Goal: Transaction & Acquisition: Subscribe to service/newsletter

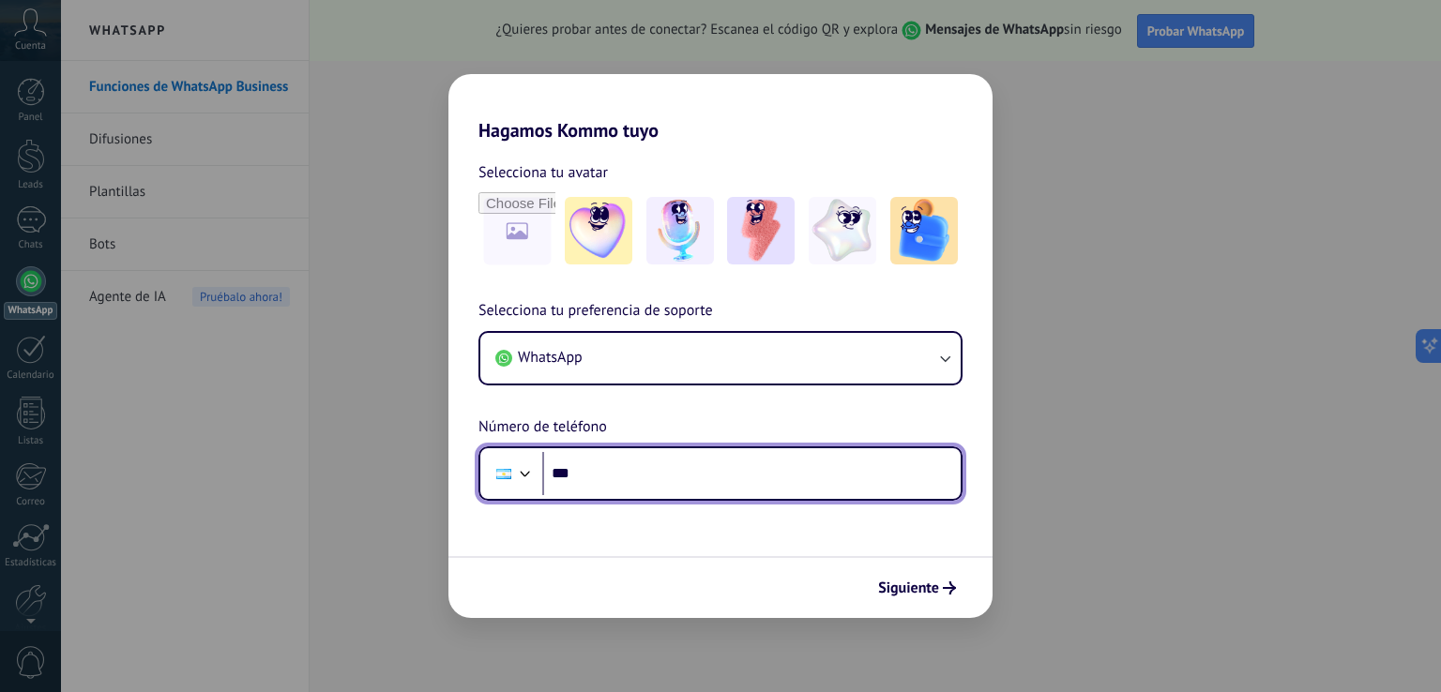
click at [622, 483] on input "***" at bounding box center [751, 473] width 418 height 43
type input "**********"
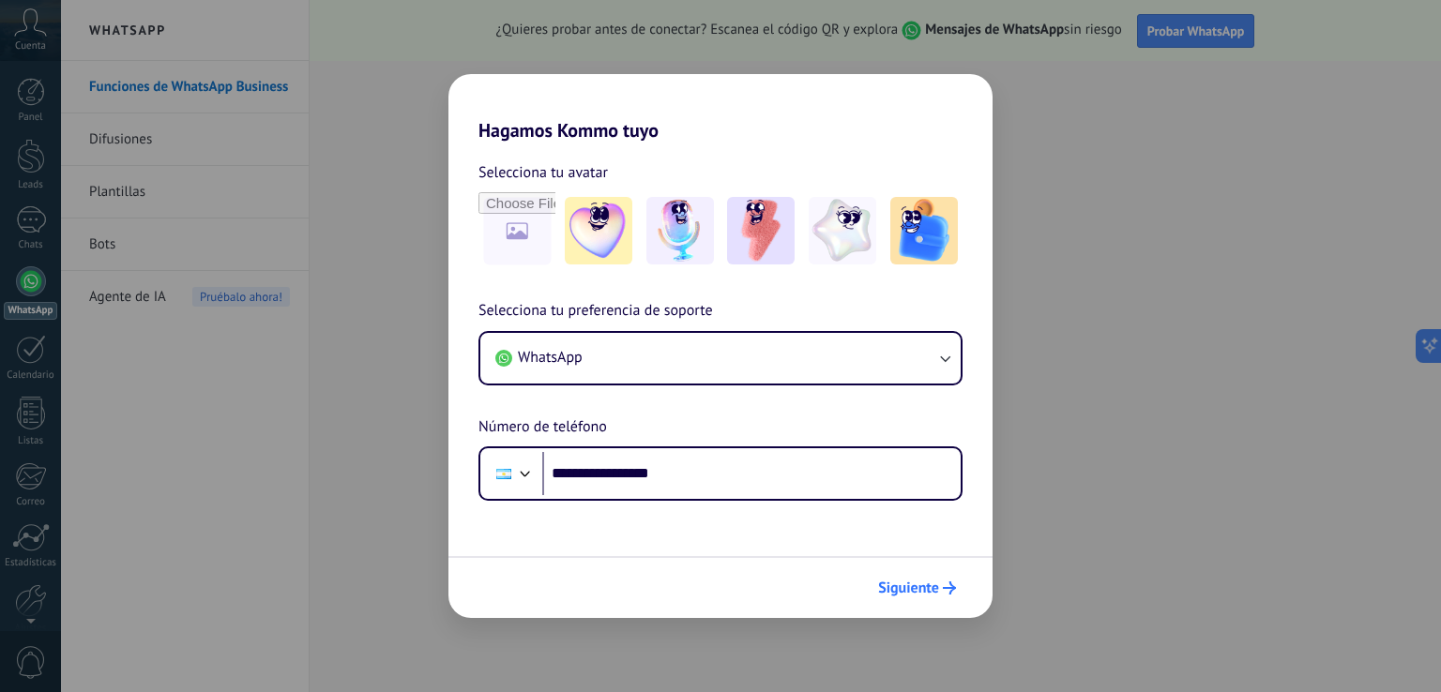
click at [917, 594] on span "Siguiente" at bounding box center [908, 588] width 61 height 13
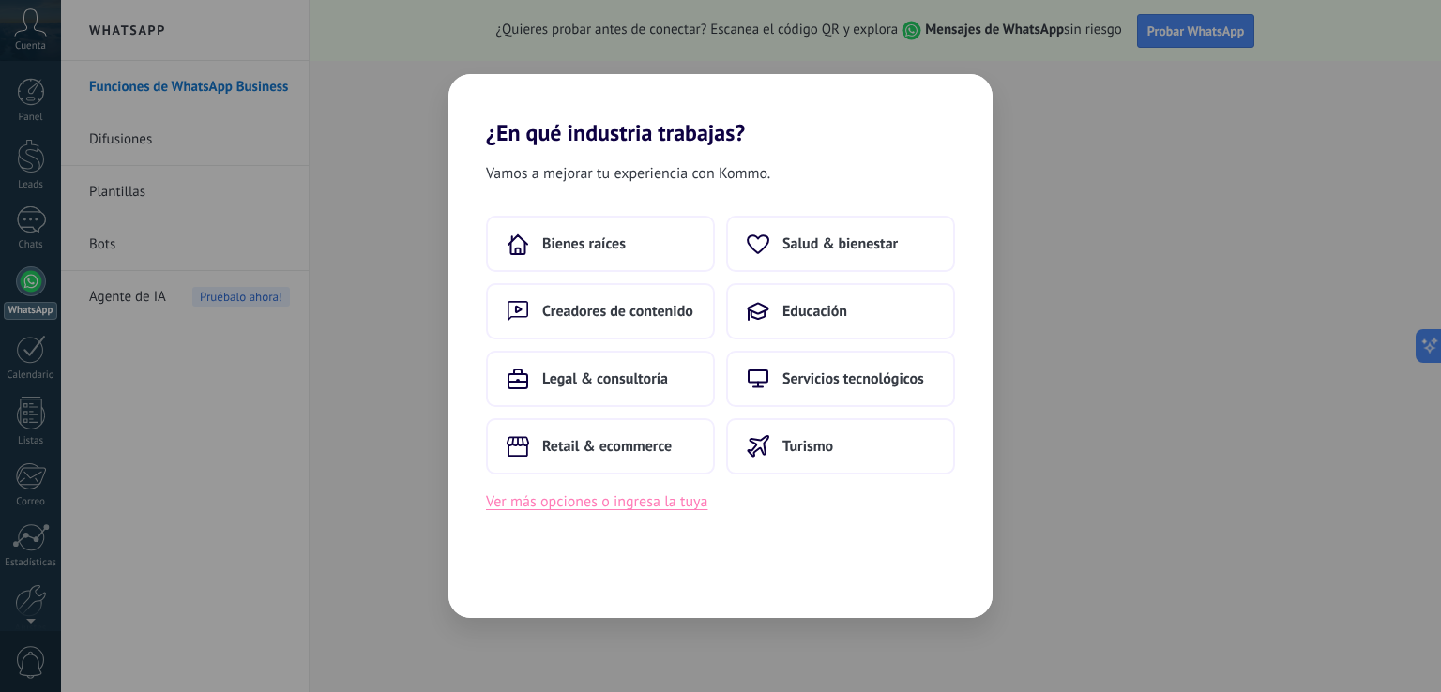
click at [660, 506] on button "Ver más opciones o ingresa la tuya" at bounding box center [596, 502] width 221 height 24
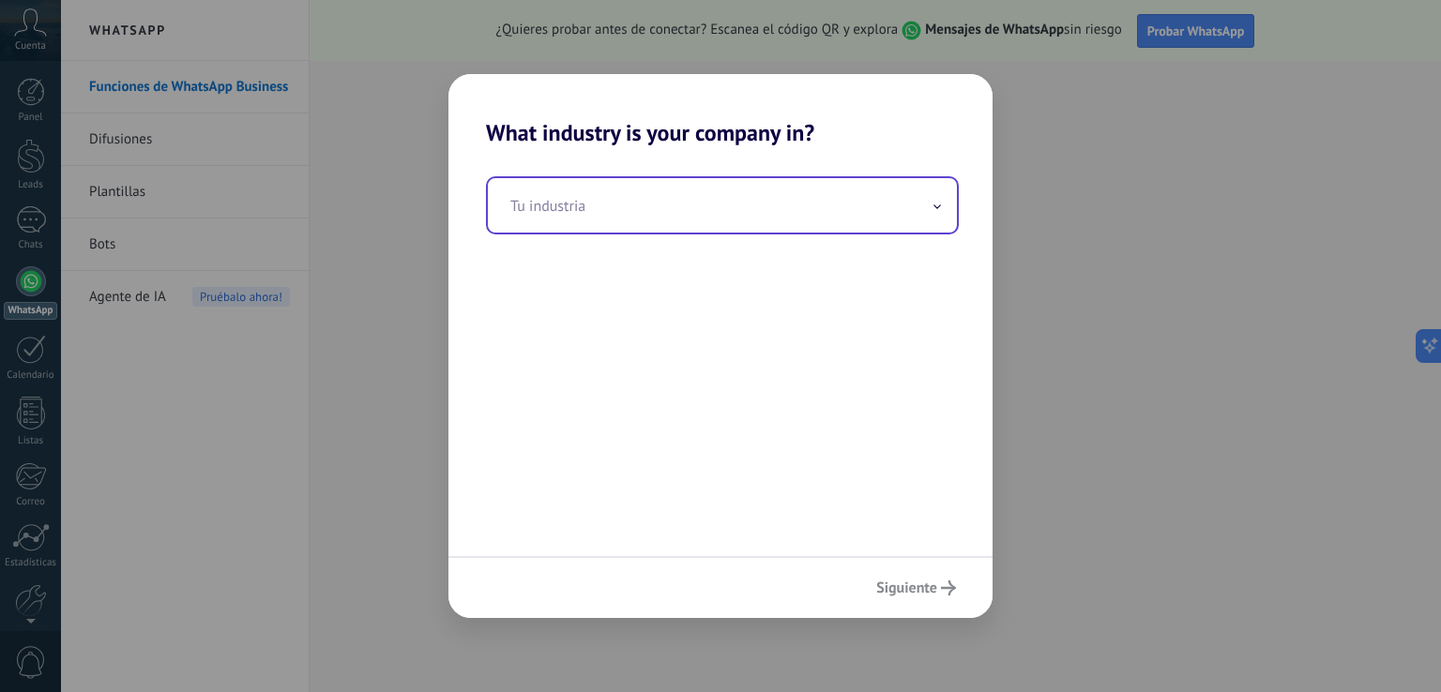
click at [670, 215] on input "text" at bounding box center [722, 205] width 469 height 54
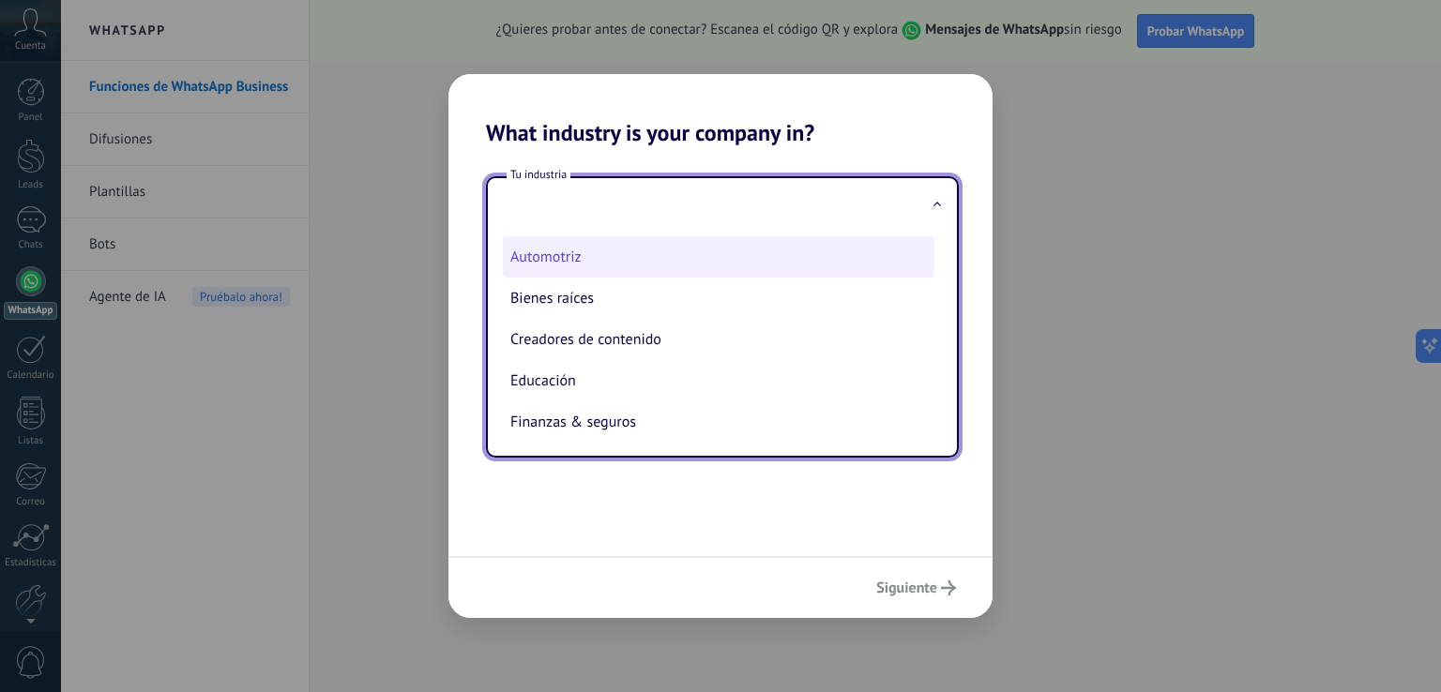
click at [529, 251] on li "Automotriz" at bounding box center [719, 256] width 432 height 41
type input "**********"
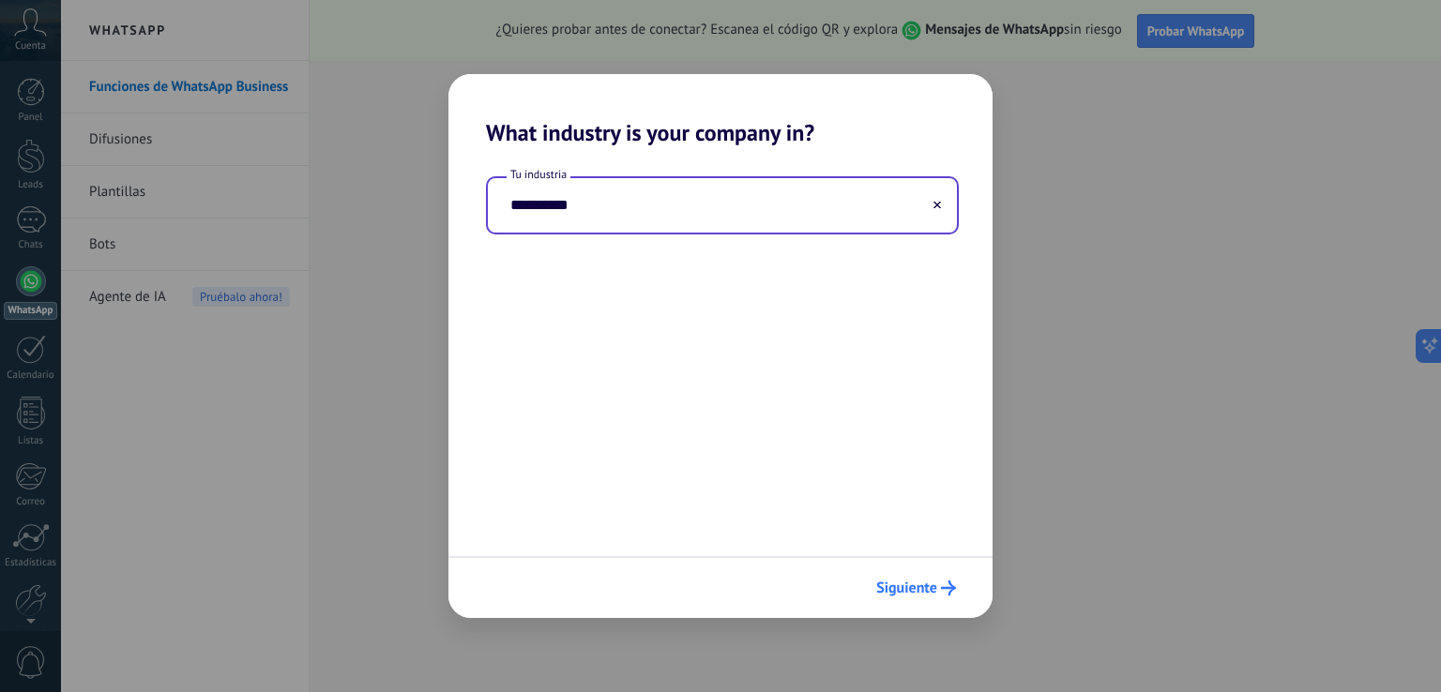
click at [948, 586] on icon "submit" at bounding box center [948, 588] width 15 height 15
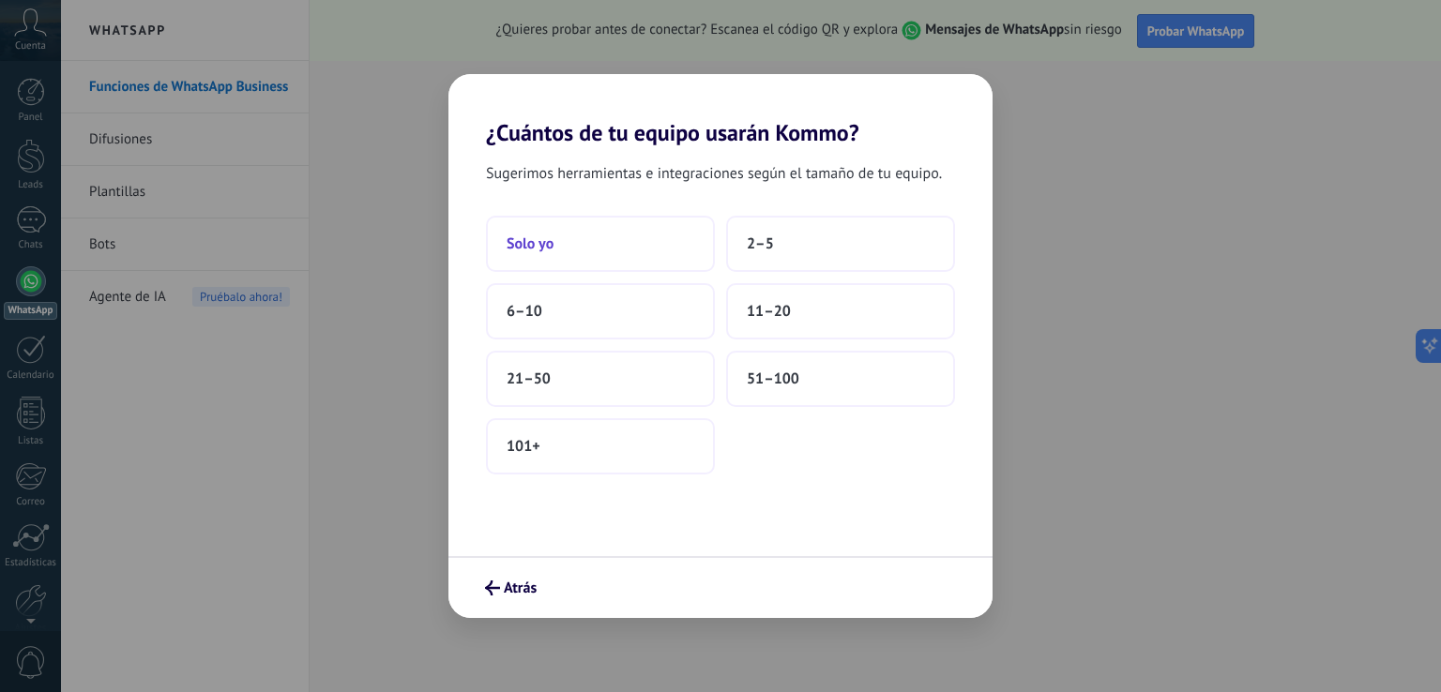
click at [608, 241] on button "Solo yo" at bounding box center [600, 244] width 229 height 56
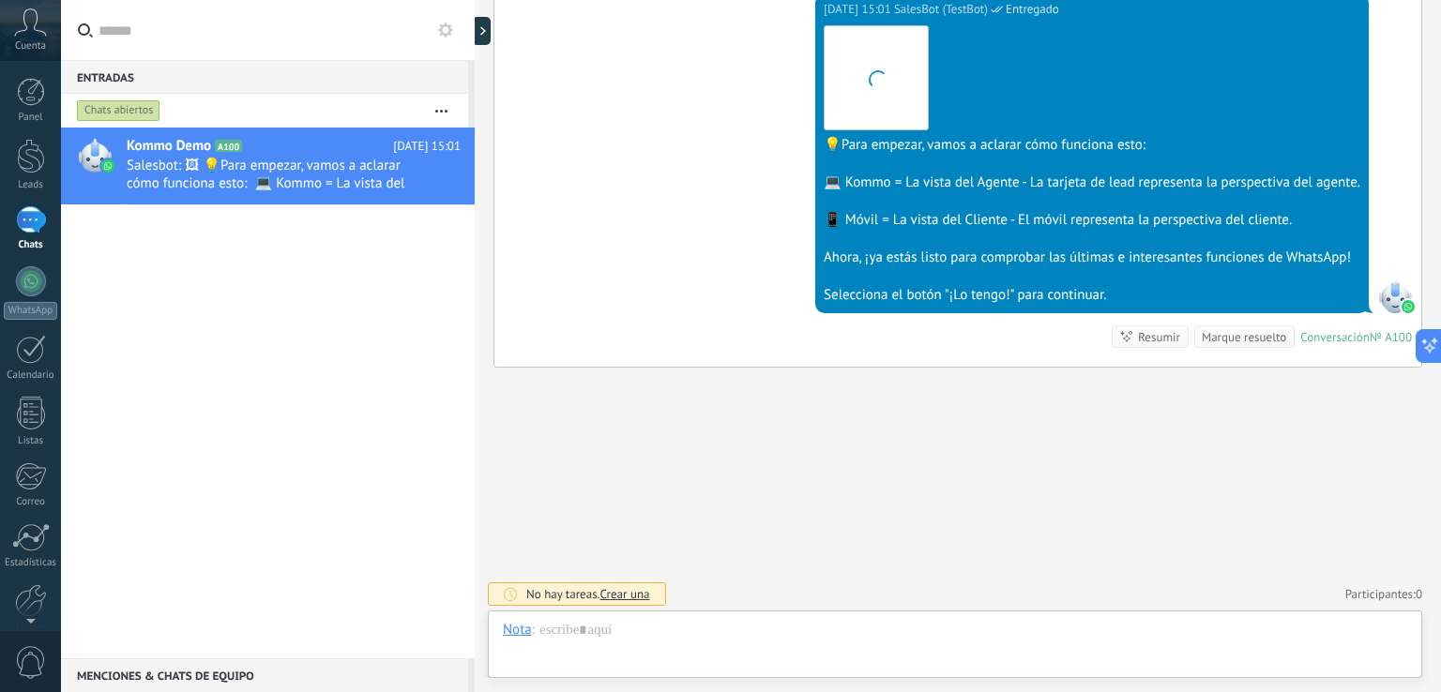
scroll to position [548, 0]
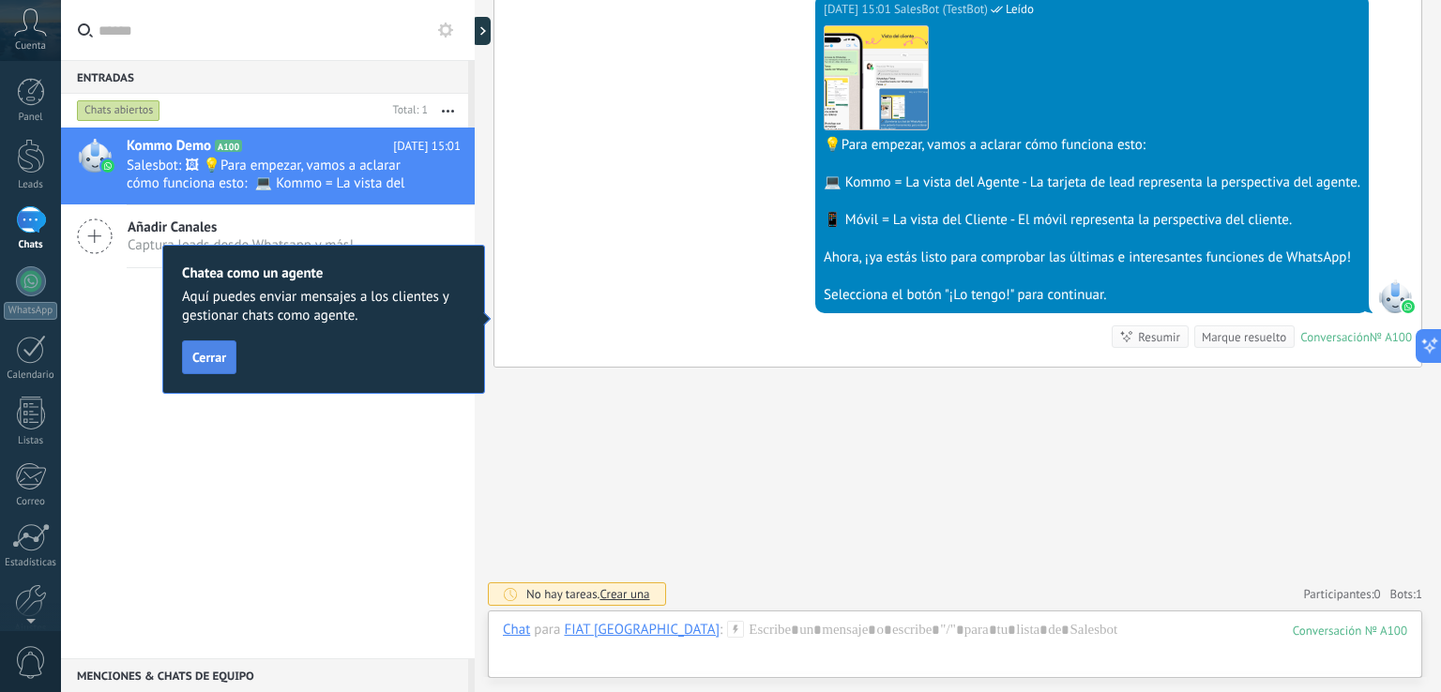
click at [224, 357] on span "Cerrar" at bounding box center [209, 357] width 34 height 13
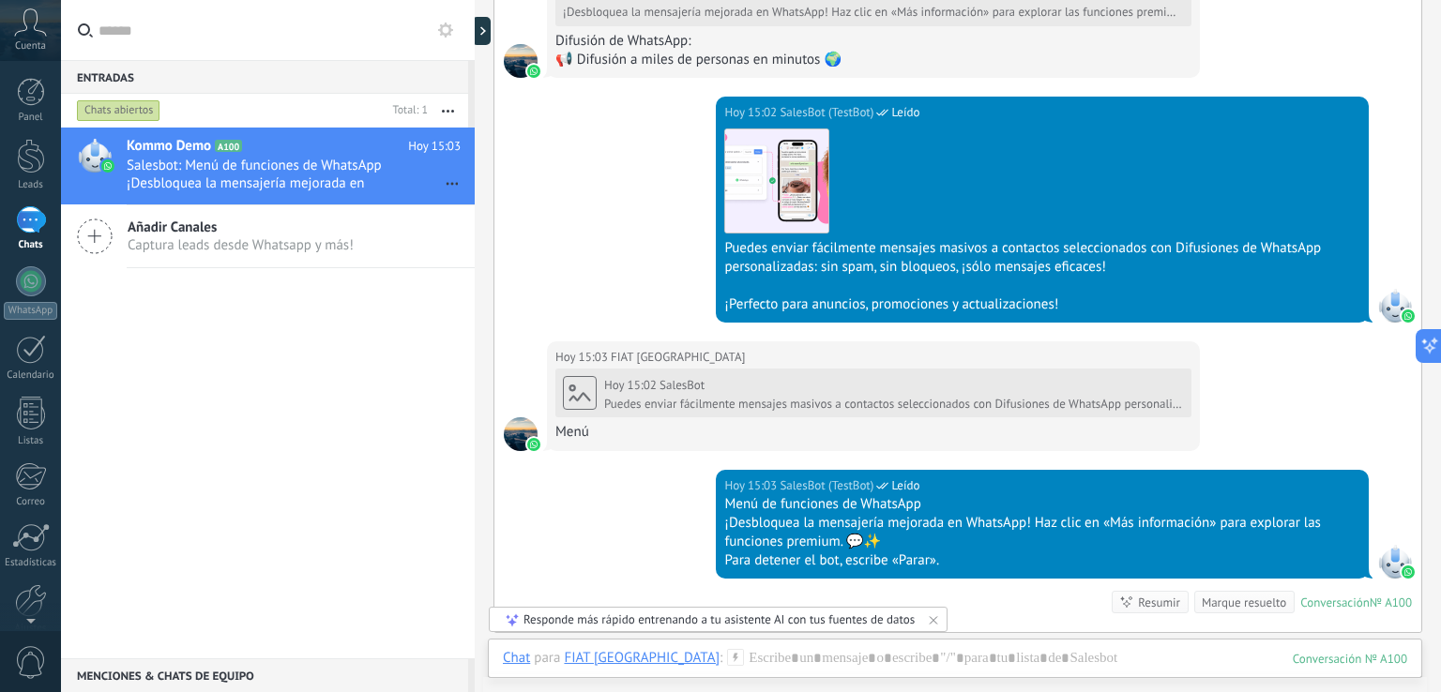
scroll to position [1451, 0]
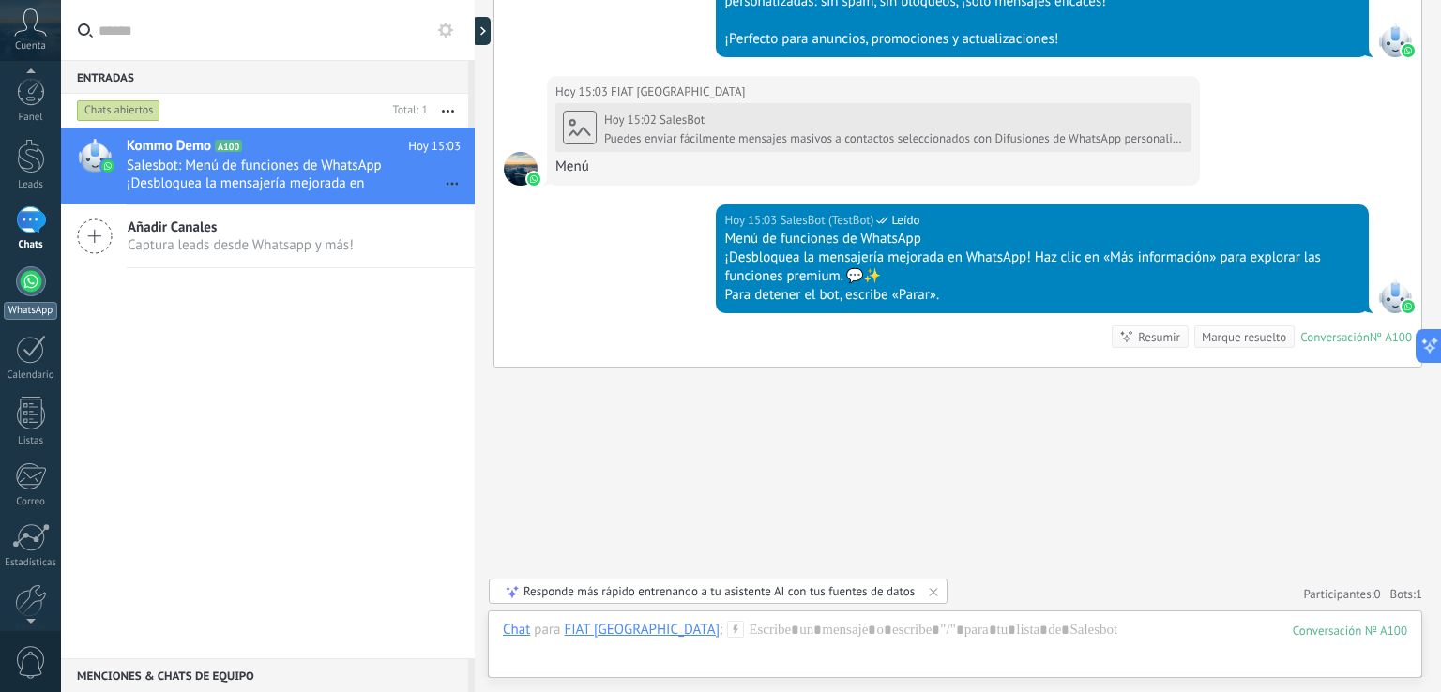
click at [32, 291] on div at bounding box center [31, 281] width 30 height 30
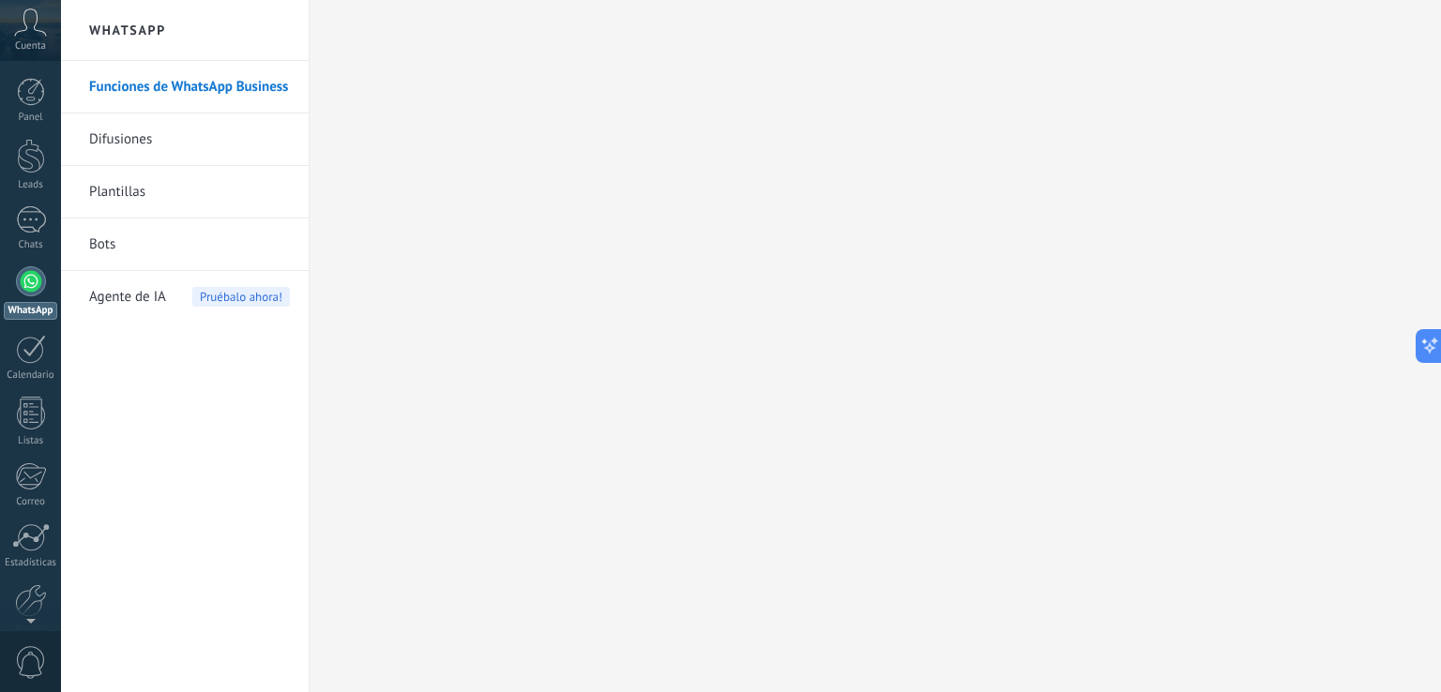
click at [135, 138] on link "Difusiones" at bounding box center [189, 140] width 201 height 53
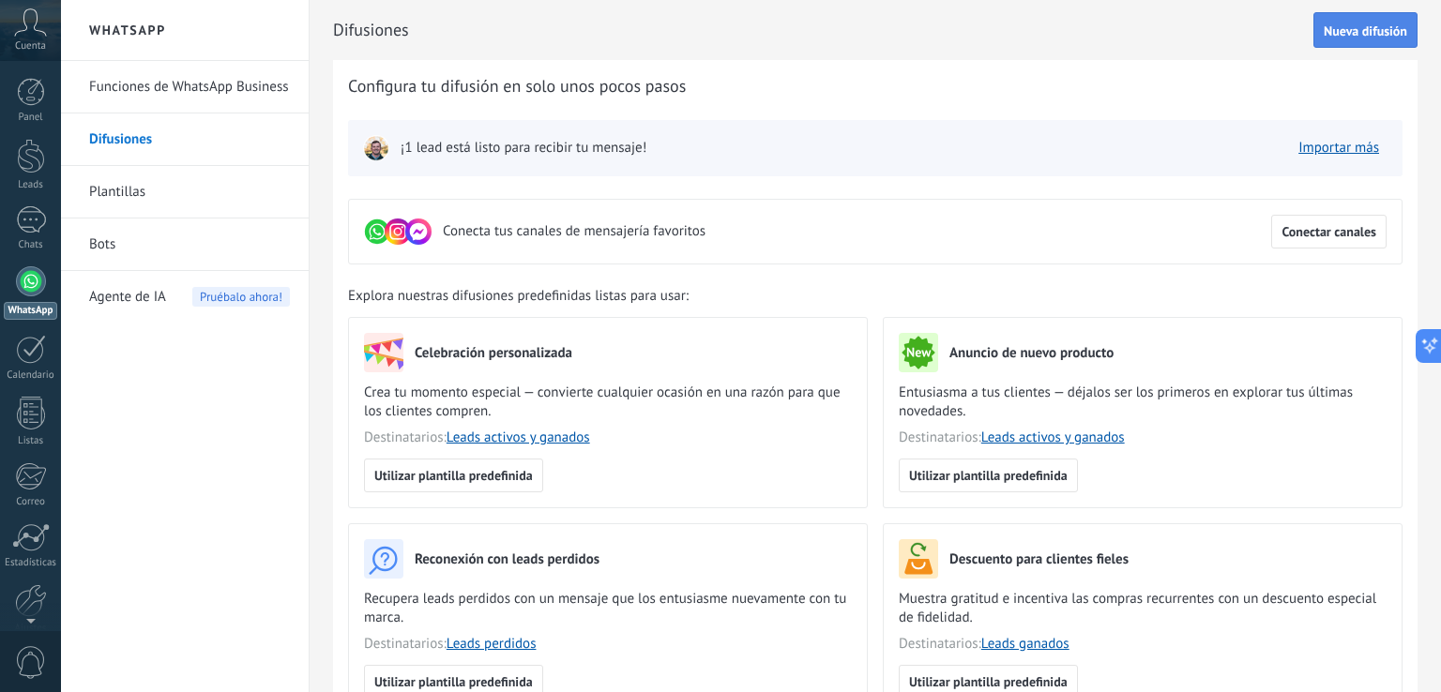
click at [1325, 38] on span "Nueva difusión" at bounding box center [1365, 30] width 83 height 13
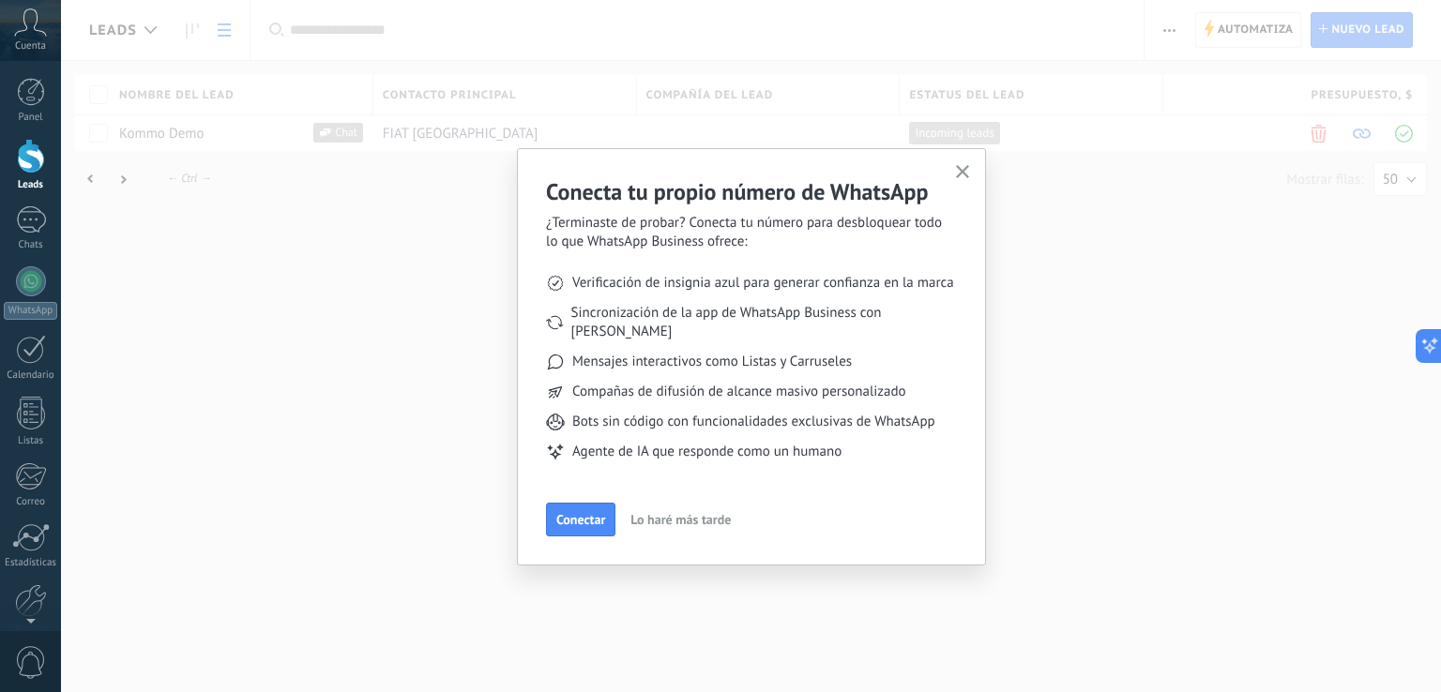
click at [567, 520] on div "Conecta tu propio número de WhatsApp ¿Terminaste de probar? Conecta tu número p…" at bounding box center [751, 356] width 469 height 417
click at [584, 509] on button "Conectar" at bounding box center [580, 520] width 69 height 34
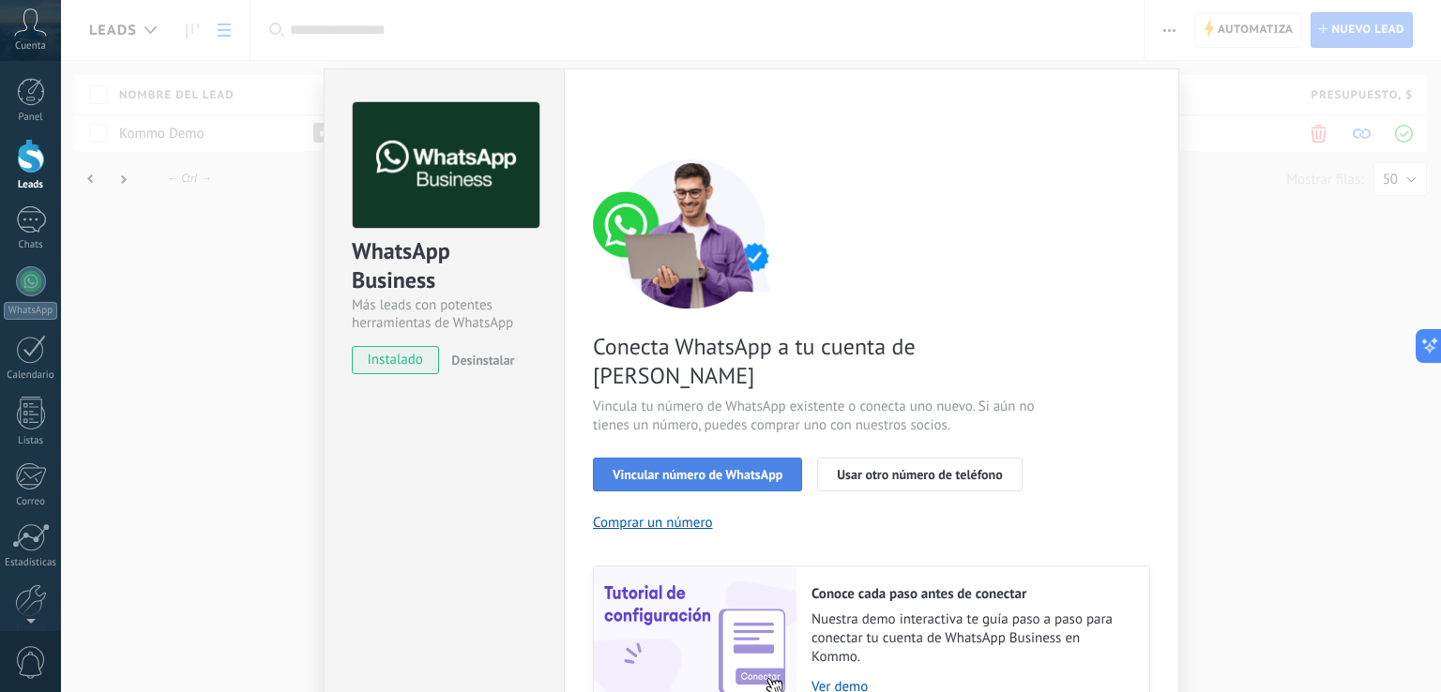
scroll to position [60, 0]
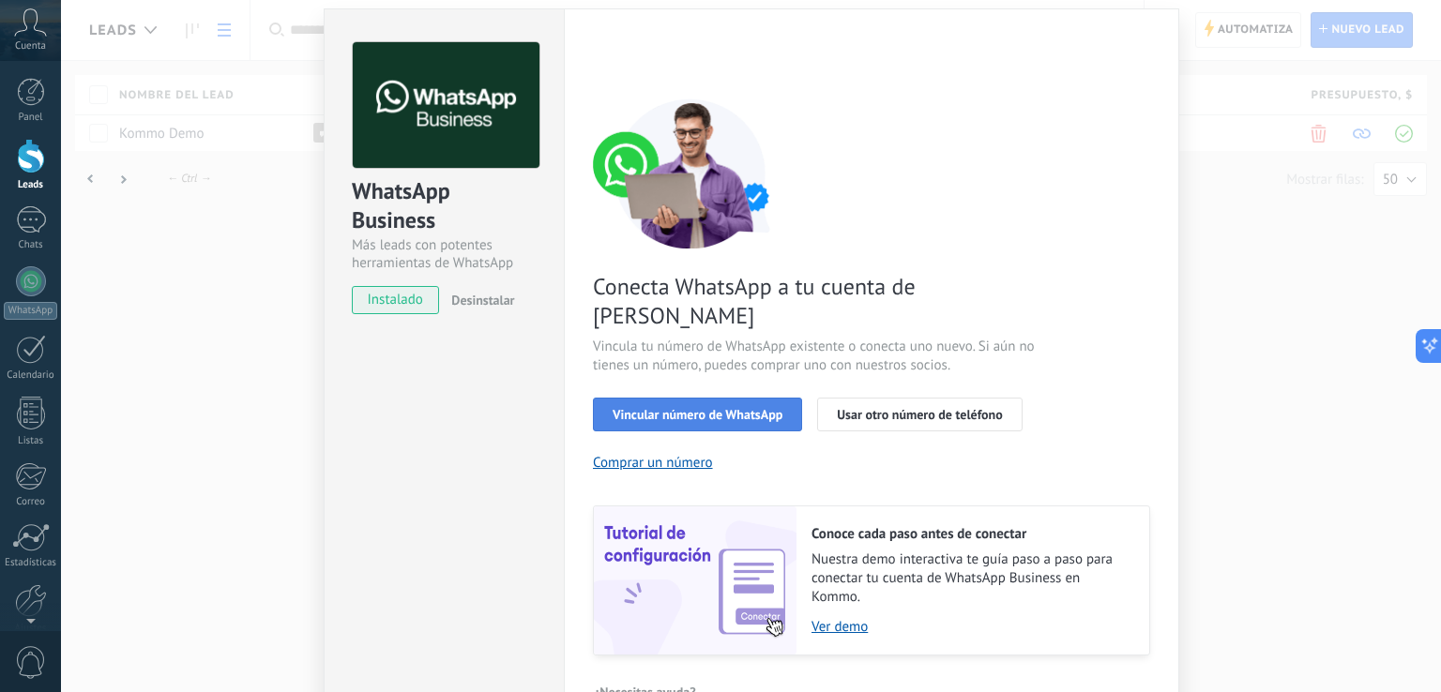
click at [744, 408] on span "Vincular número de WhatsApp" at bounding box center [698, 414] width 170 height 13
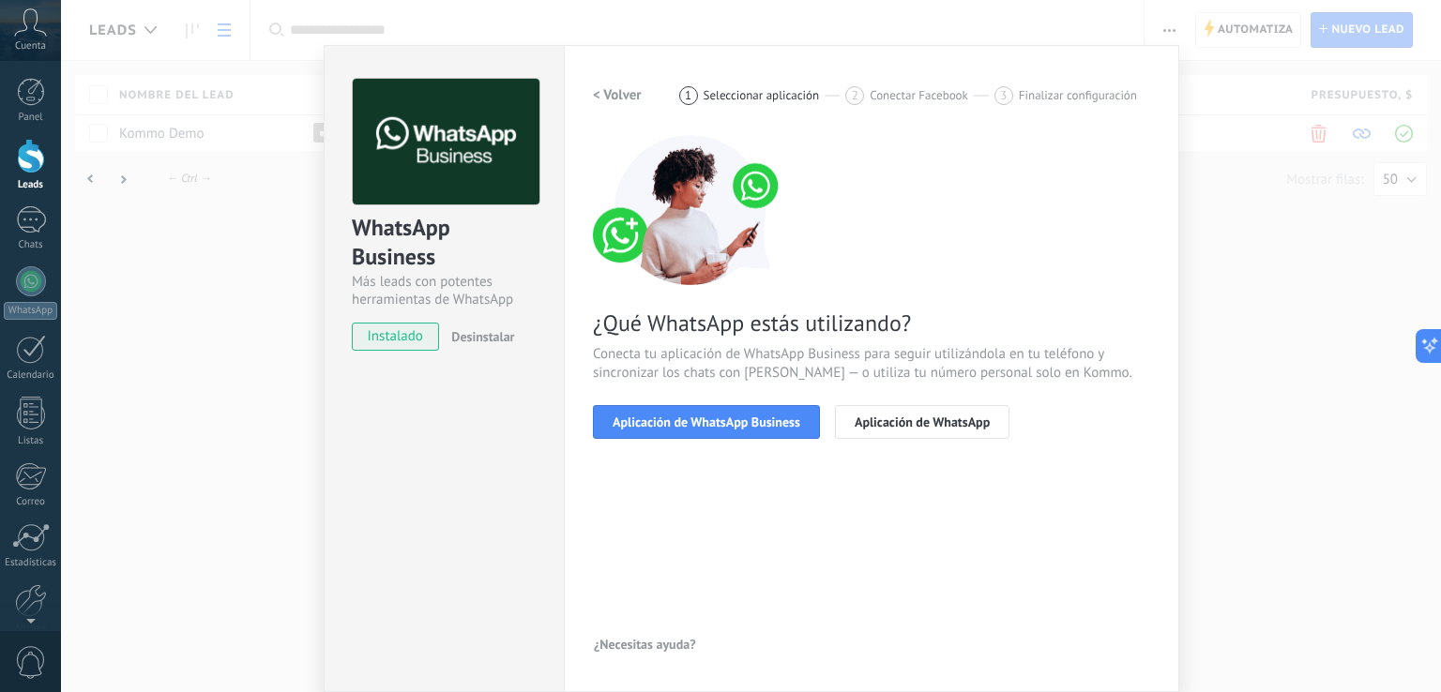
scroll to position [23, 0]
click at [765, 423] on span "Aplicación de WhatsApp Business" at bounding box center [707, 423] width 188 height 13
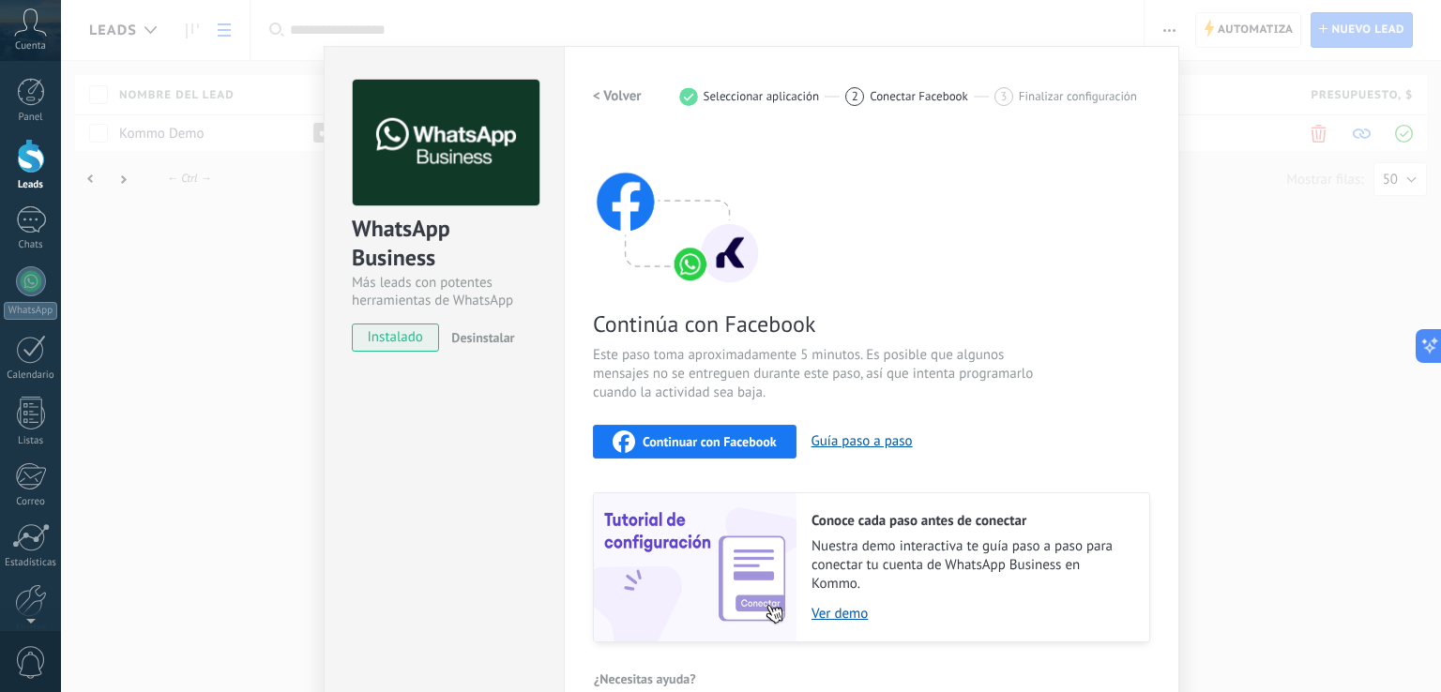
click at [712, 438] on span "Continuar con Facebook" at bounding box center [710, 441] width 134 height 13
click at [28, 351] on html ".abccls-1,.abccls-2{fill-rule:evenodd}.abccls-2{fill:#fff} .abfcls-1{fill:none}…" at bounding box center [720, 346] width 1441 height 692
click at [152, 28] on div "WhatsApp Business Más leads con potentes herramientas de WhatsApp instalado Des…" at bounding box center [751, 346] width 1380 height 692
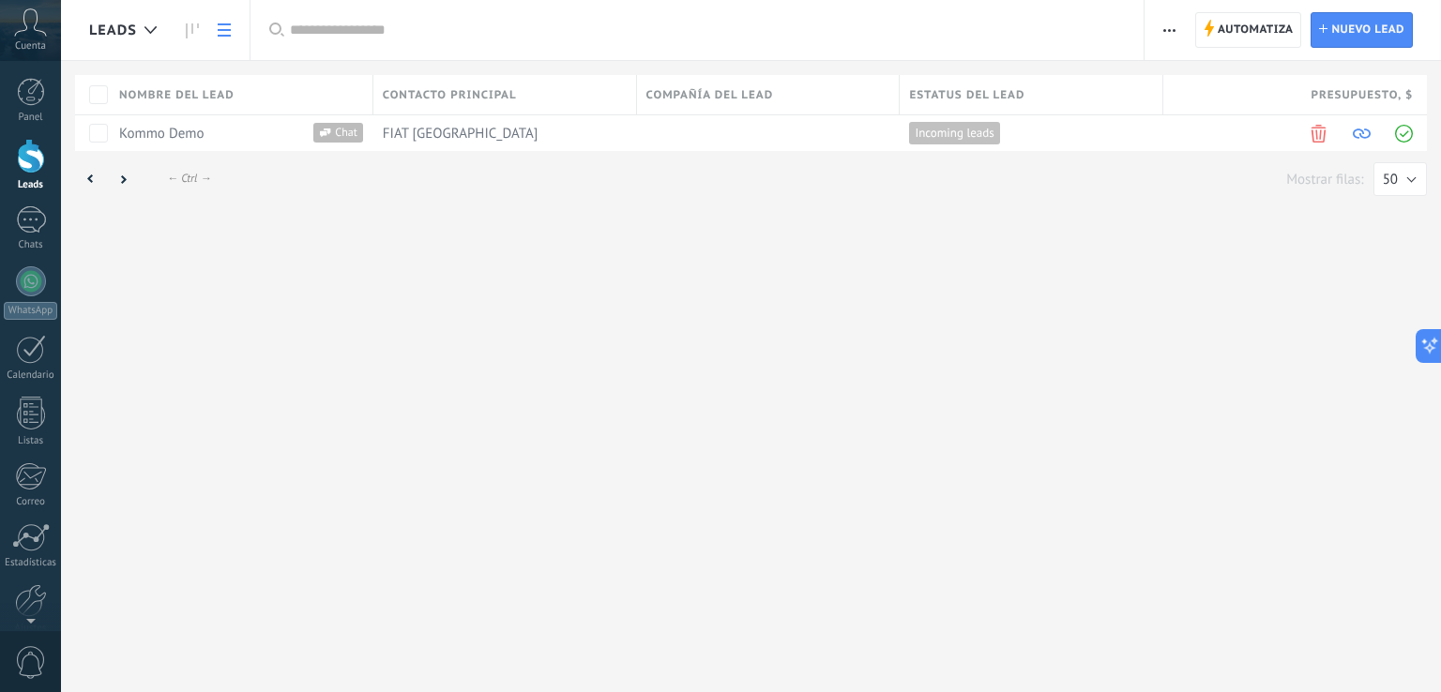
click at [557, 143] on html ".abccls-1,.abccls-2{fill-rule:evenodd}.abccls-2{fill:#fff} .abfcls-1{fill:none}…" at bounding box center [720, 346] width 1441 height 692
click at [1407, 182] on html ".abccls-1,.abccls-2{fill-rule:evenodd}.abccls-2{fill:#fff} .abfcls-1{fill:none}…" at bounding box center [720, 346] width 1441 height 692
click at [1377, 29] on html ".abccls-1,.abccls-2{fill-rule:evenodd}.abccls-2{fill:#fff} .abfcls-1{fill:none}…" at bounding box center [720, 346] width 1441 height 692
click at [34, 110] on html ".abccls-1,.abccls-2{fill-rule:evenodd}.abccls-2{fill:#fff} .abfcls-1{fill:none}…" at bounding box center [720, 346] width 1441 height 692
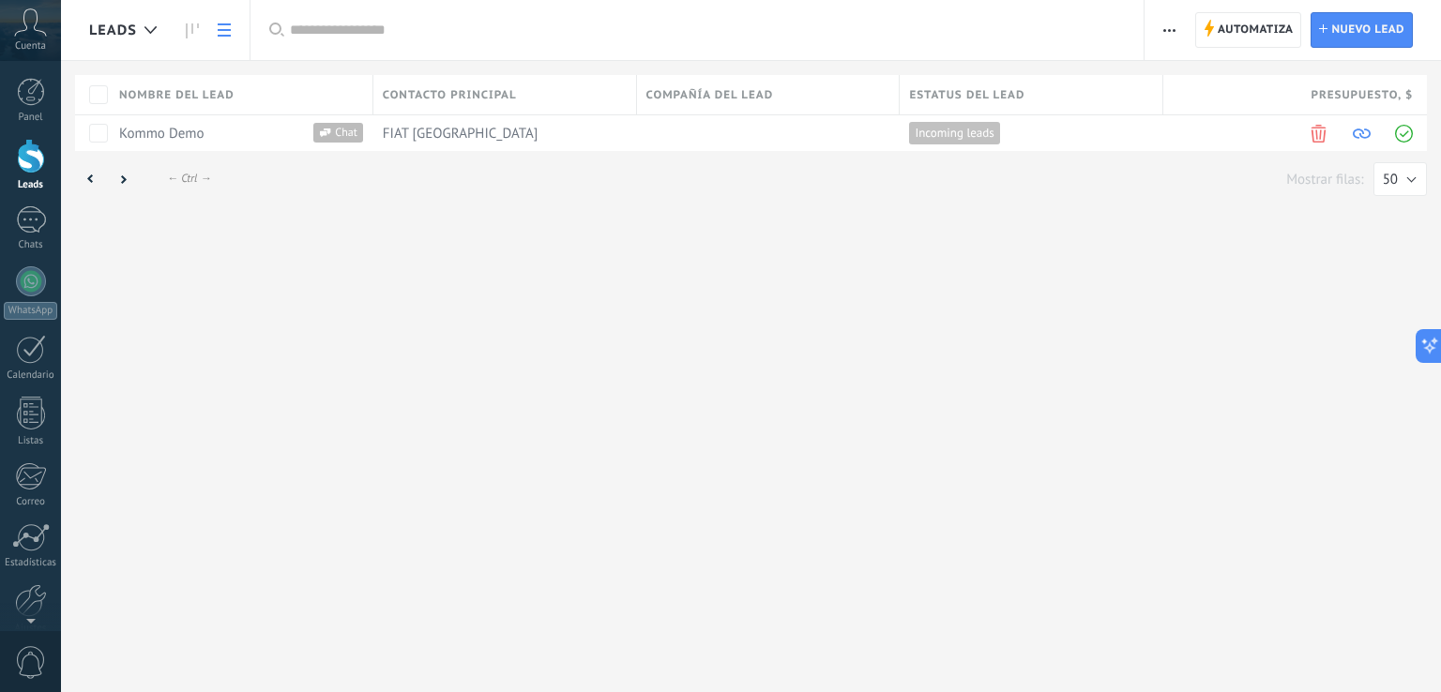
drag, startPoint x: 34, startPoint y: 110, endPoint x: 168, endPoint y: 22, distance: 160.5
click at [168, 22] on html ".abccls-1,.abccls-2{fill-rule:evenodd}.abccls-2{fill:#fff} .abfcls-1{fill:none}…" at bounding box center [720, 346] width 1441 height 692
click at [139, 29] on html ".abccls-1,.abccls-2{fill-rule:evenodd}.abccls-2{fill:#fff} .abfcls-1{fill:none}…" at bounding box center [720, 346] width 1441 height 692
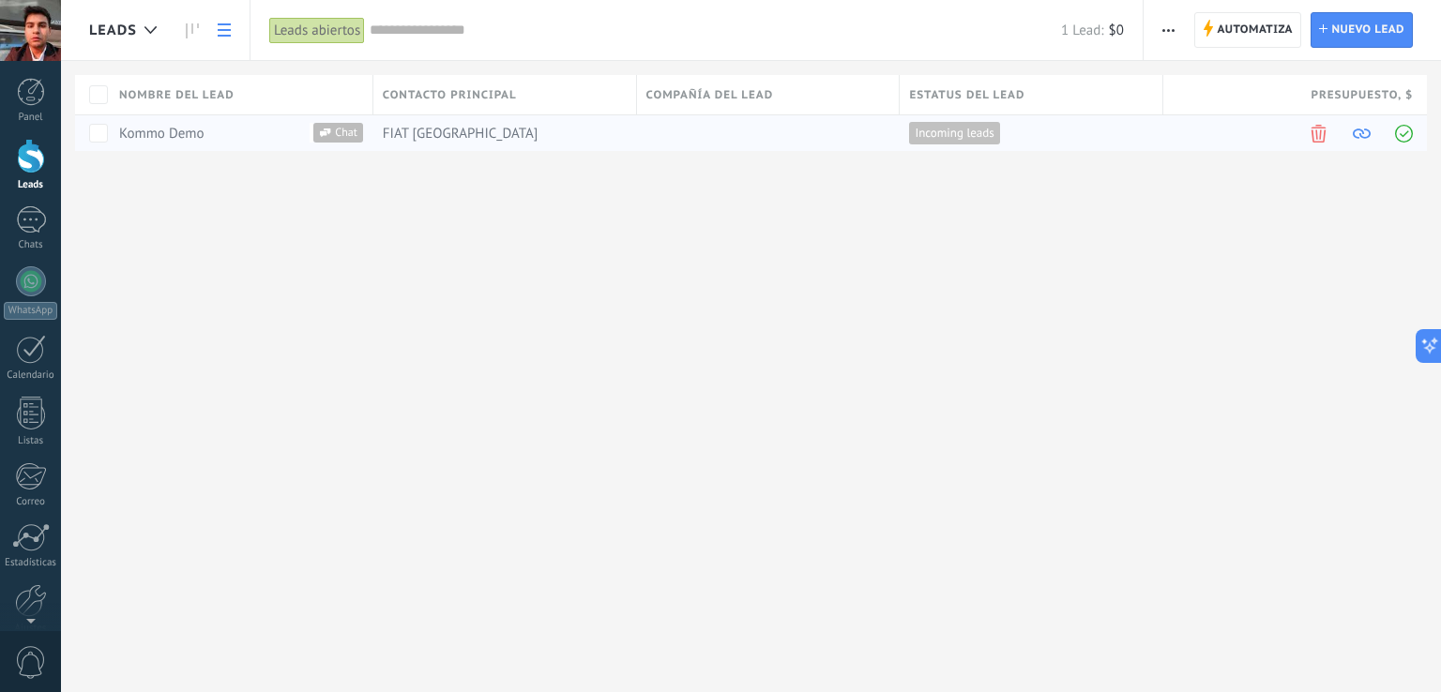
click at [450, 140] on div "FIAT [GEOGRAPHIC_DATA]" at bounding box center [500, 133] width 254 height 36
click at [23, 93] on div at bounding box center [31, 92] width 28 height 28
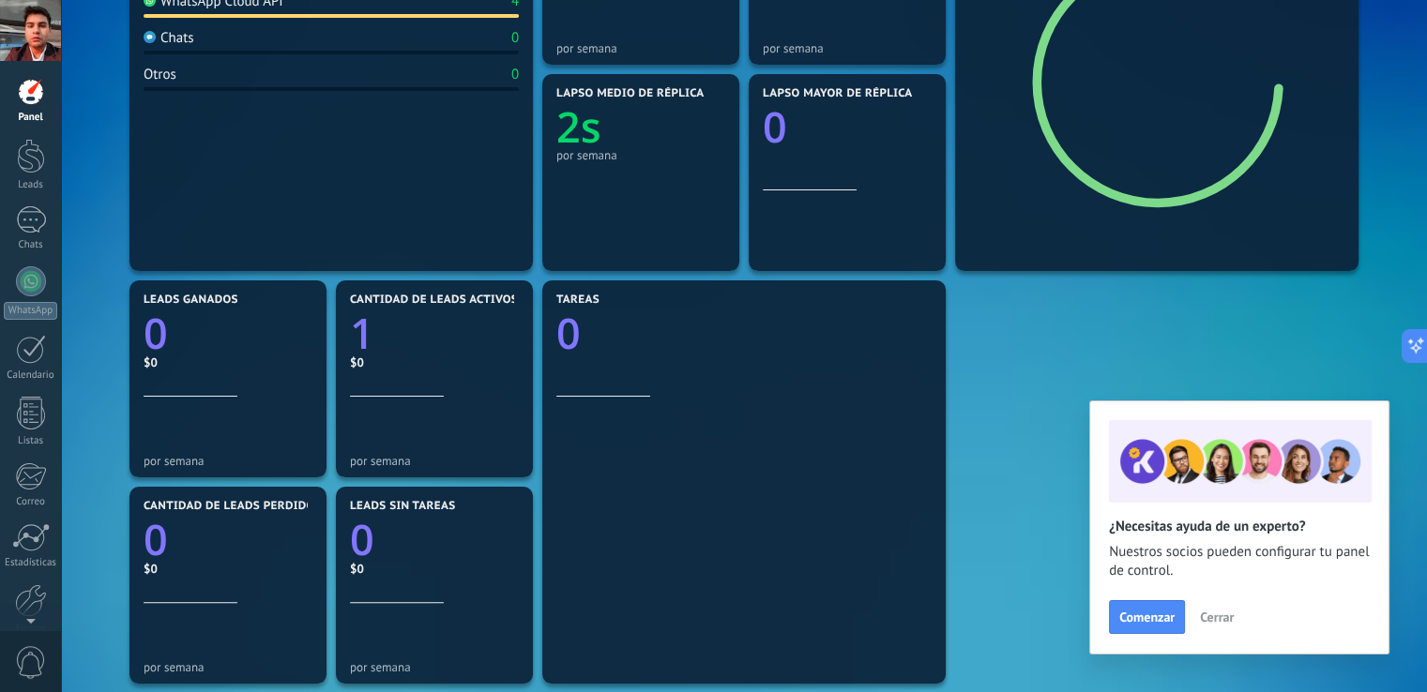
scroll to position [377, 0]
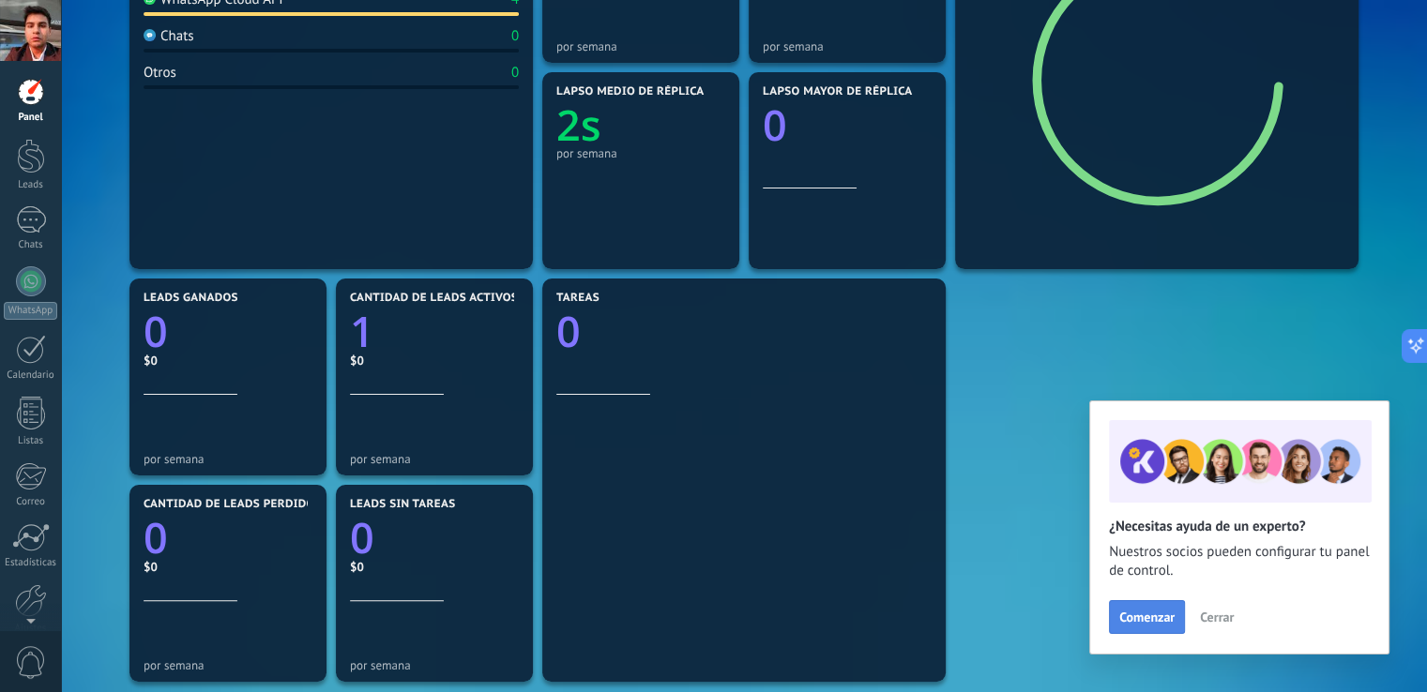
click at [1168, 620] on span "Comenzar" at bounding box center [1146, 617] width 55 height 13
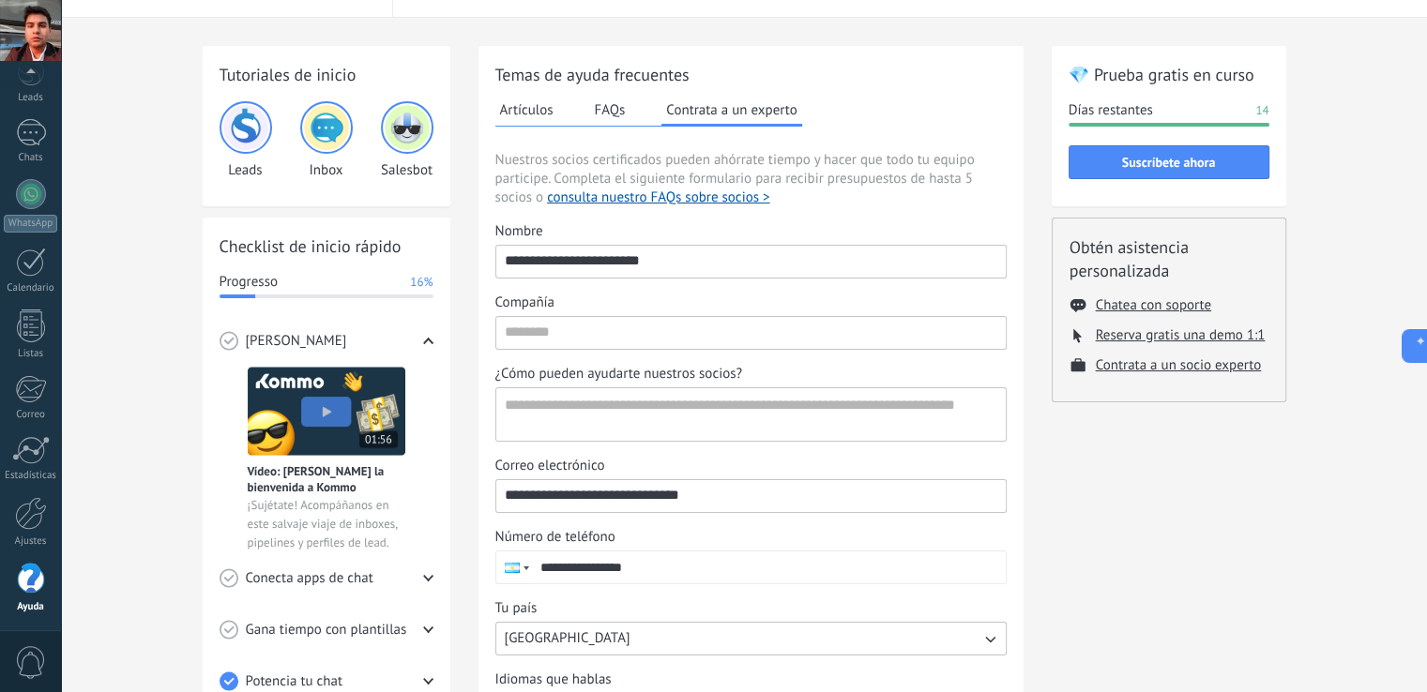
scroll to position [44, 0]
click at [26, 207] on div at bounding box center [31, 194] width 30 height 30
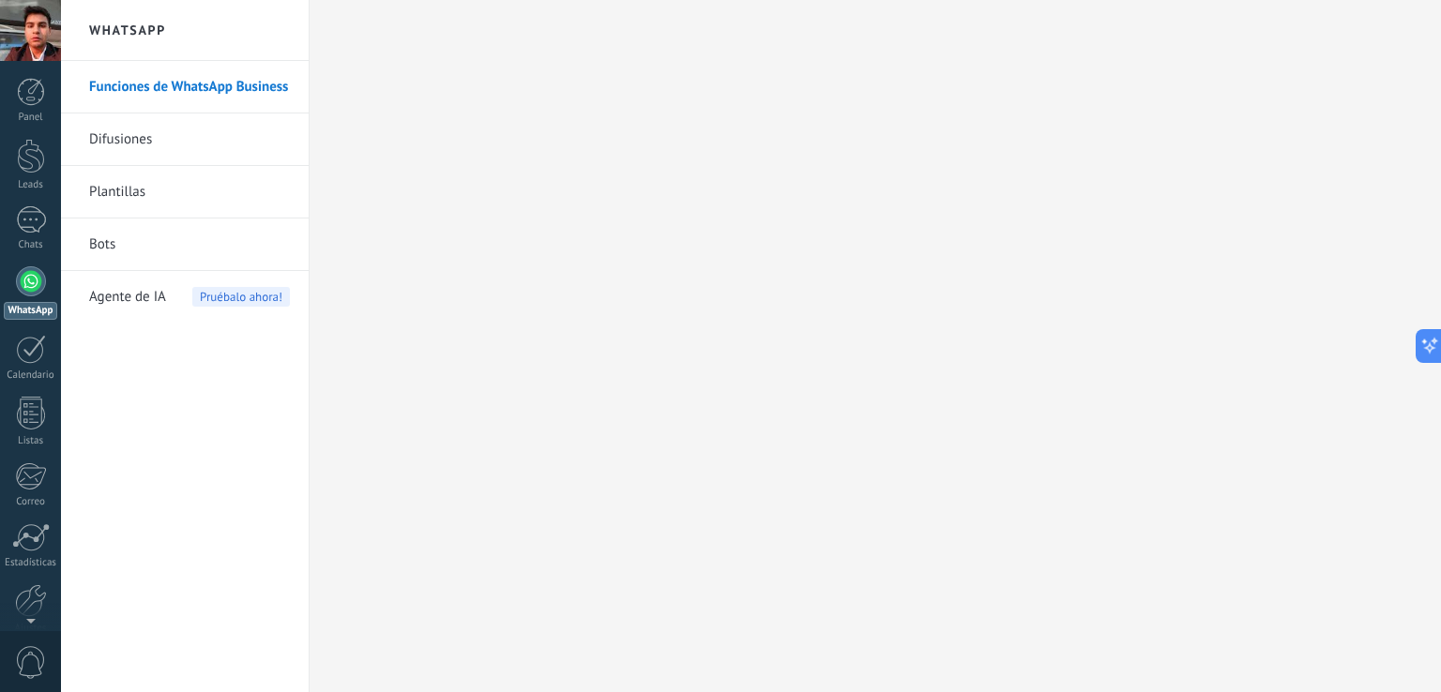
click at [139, 140] on link "Difusiones" at bounding box center [189, 140] width 201 height 53
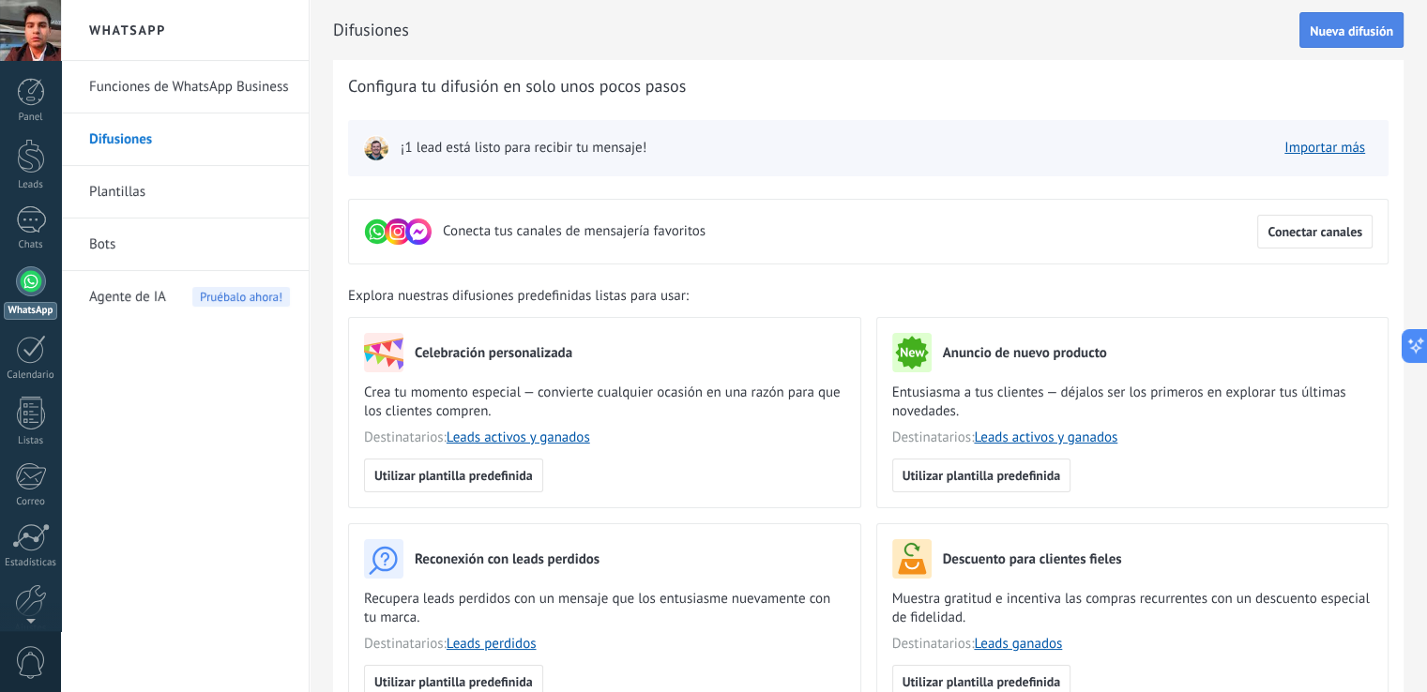
click at [1350, 36] on span "Nueva difusión" at bounding box center [1351, 30] width 83 height 13
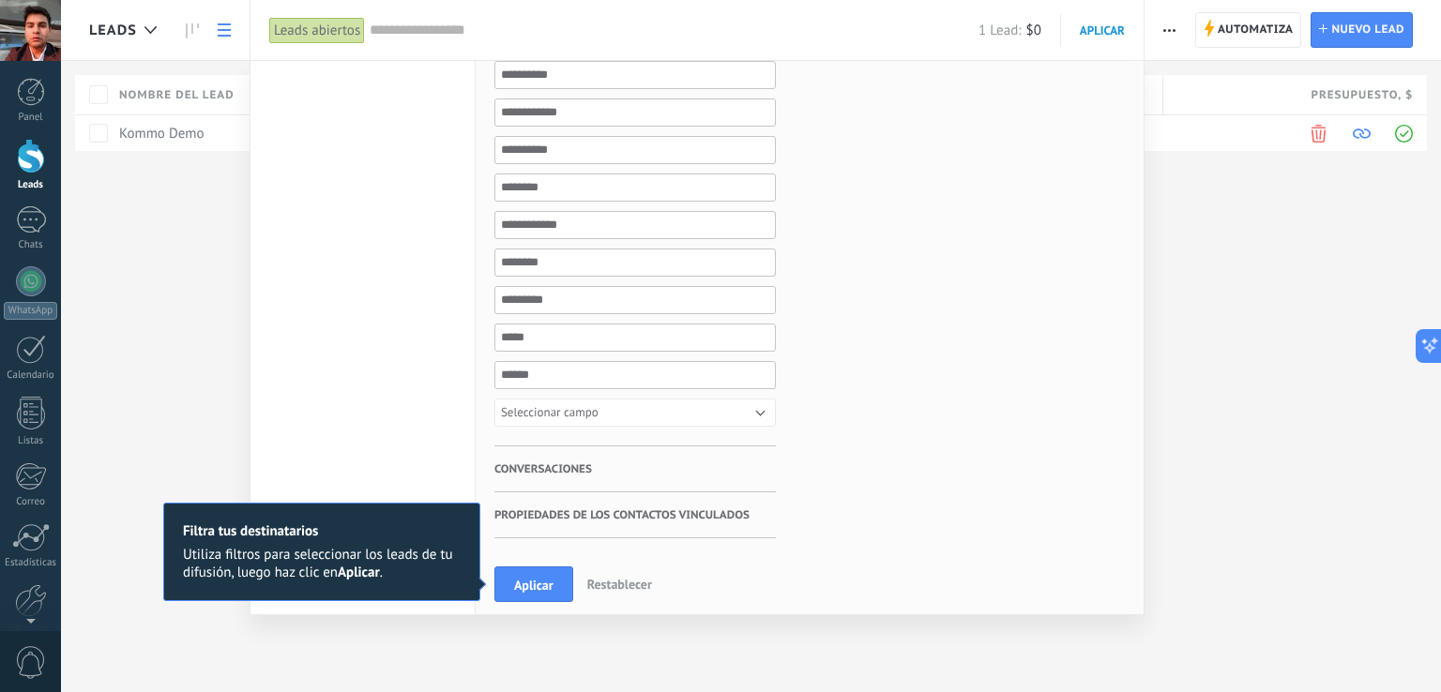
scroll to position [546, 0]
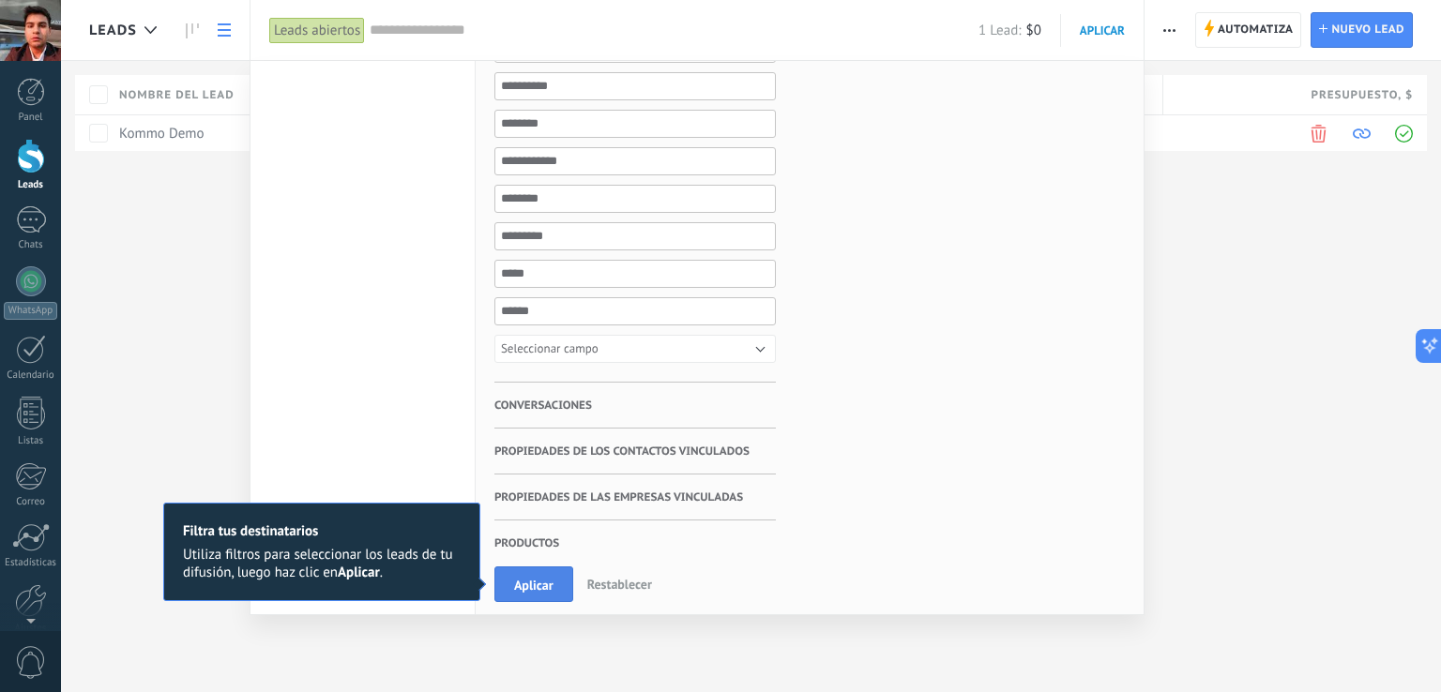
click at [530, 588] on span "Aplicar" at bounding box center [533, 585] width 39 height 13
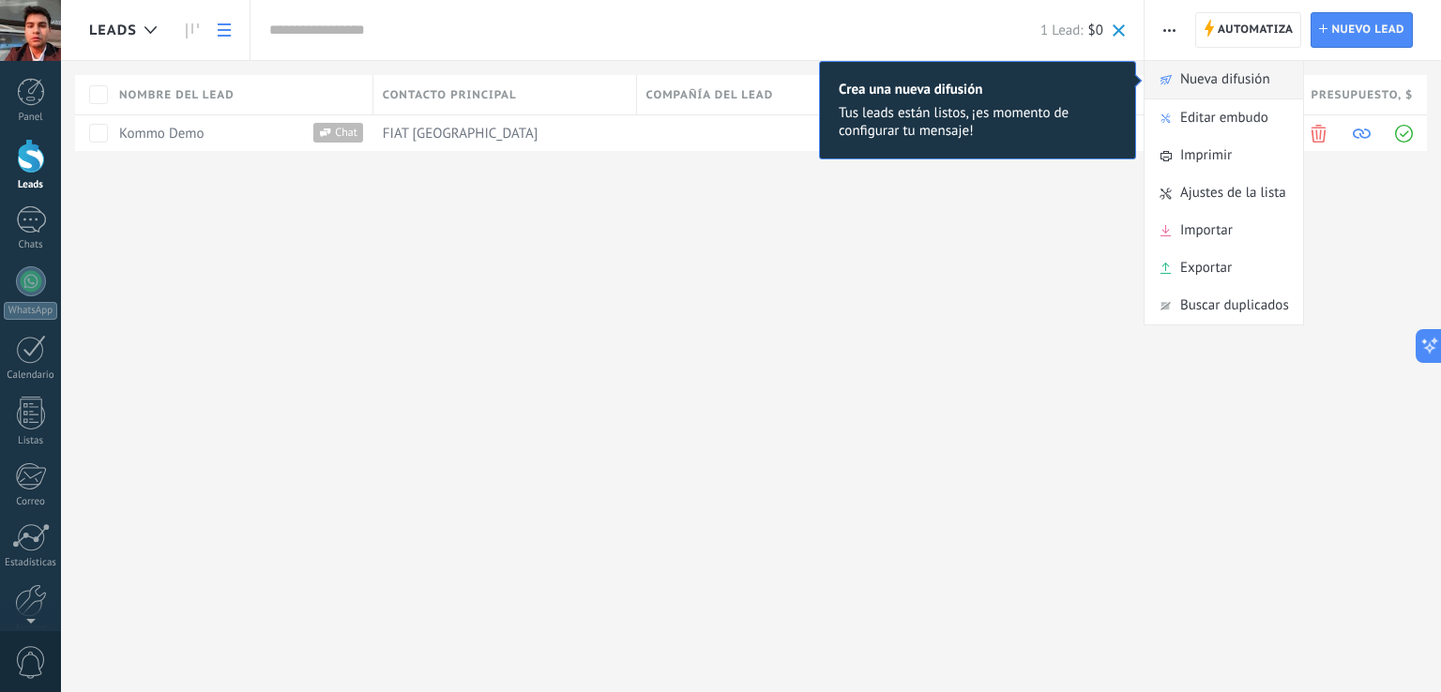
click at [1250, 83] on span "Nueva difusión" at bounding box center [1225, 80] width 90 height 38
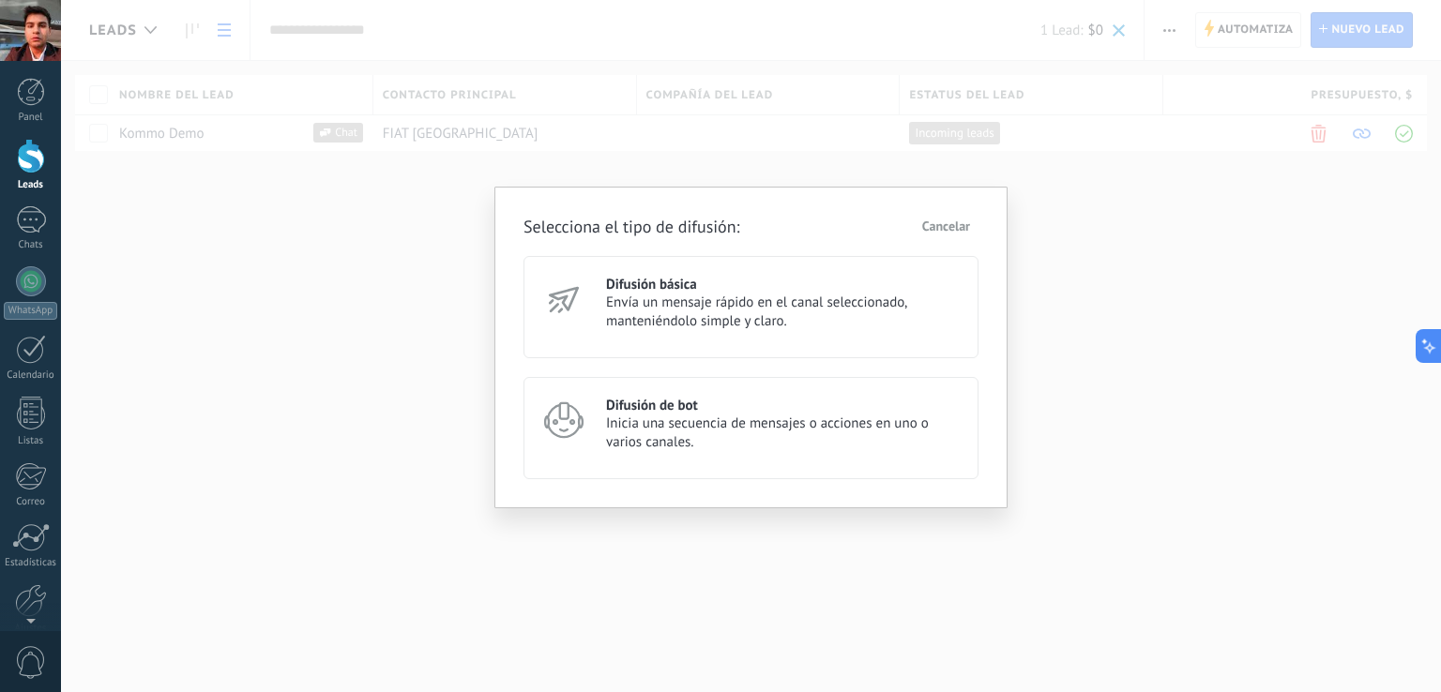
click at [687, 282] on h3 "Difusión básica" at bounding box center [784, 285] width 356 height 18
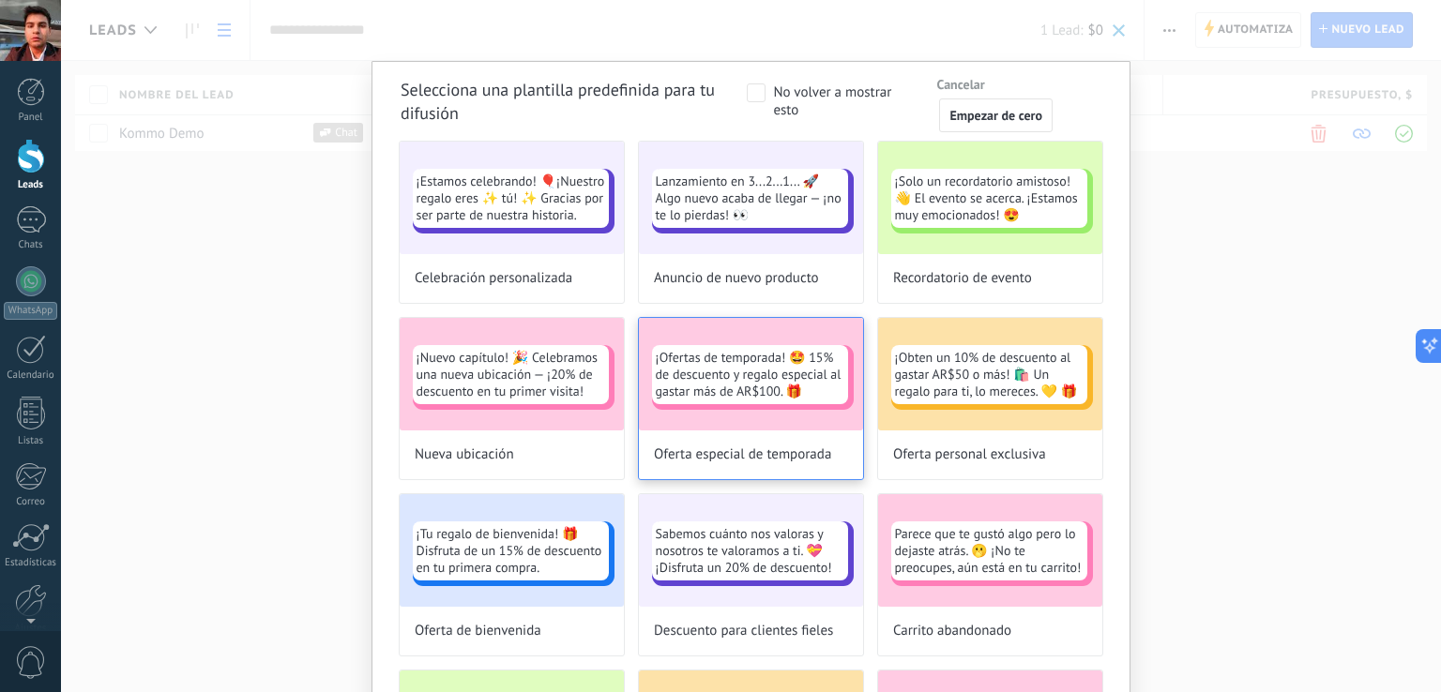
click at [784, 376] on span "¡Ofertas de temporada! 🤩 15% de descuento y regalo especial al gastar más de AR…" at bounding box center [750, 374] width 189 height 51
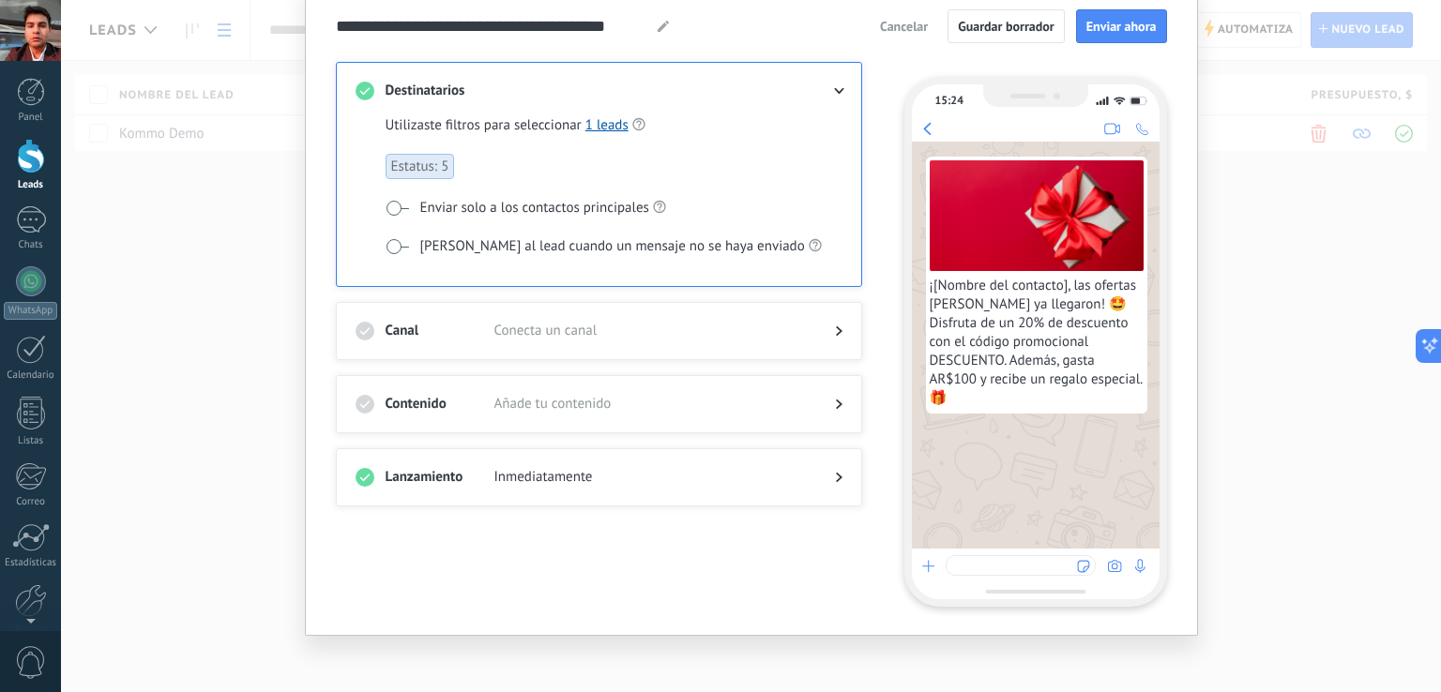
scroll to position [84, 0]
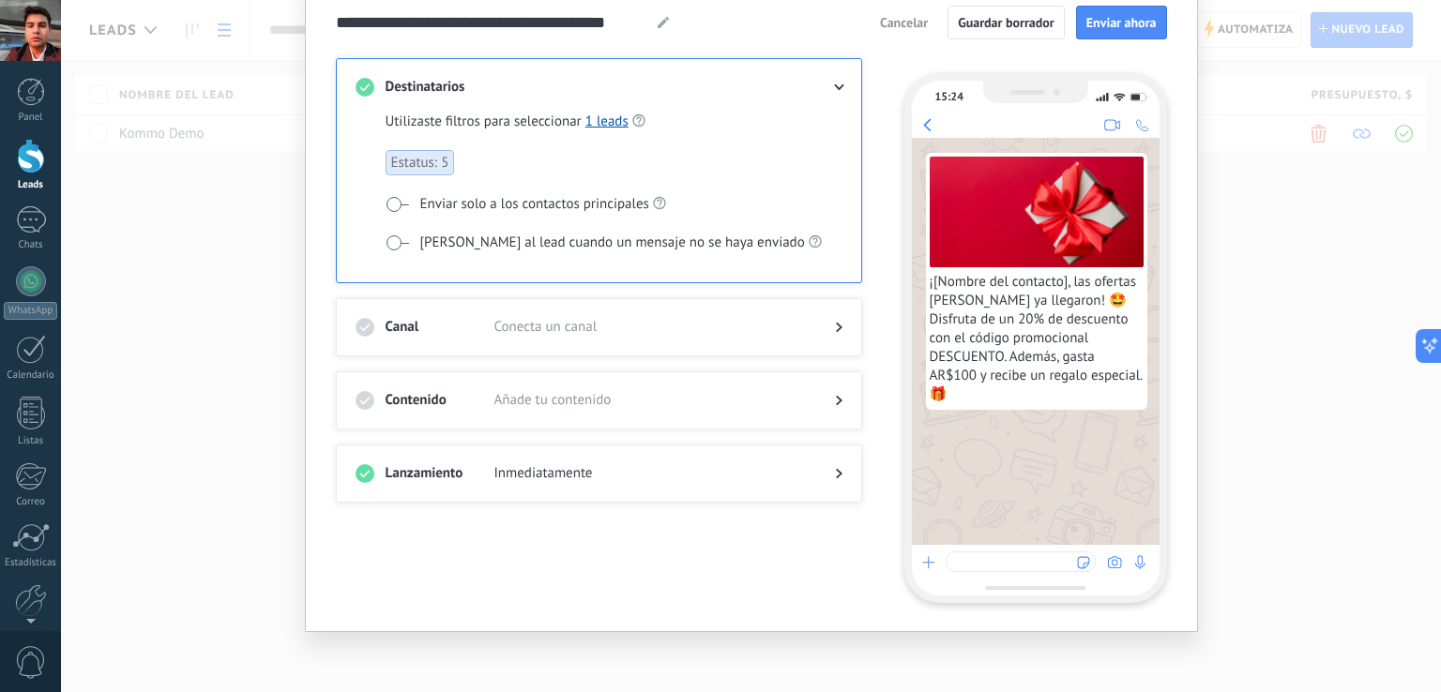
click at [1044, 296] on span "¡[Nombre del contacto], las ofertas [PERSON_NAME] ya llegaron! 🤩 Disfruta de un…" at bounding box center [1037, 338] width 214 height 131
click at [1059, 284] on span "¡[Nombre del contacto], las ofertas [PERSON_NAME] ya llegaron! 🤩 Disfruta de un…" at bounding box center [1037, 338] width 214 height 131
click at [1059, 283] on span "¡[Nombre del contacto], las ofertas [PERSON_NAME] ya llegaron! 🤩 Disfruta de un…" at bounding box center [1037, 338] width 214 height 131
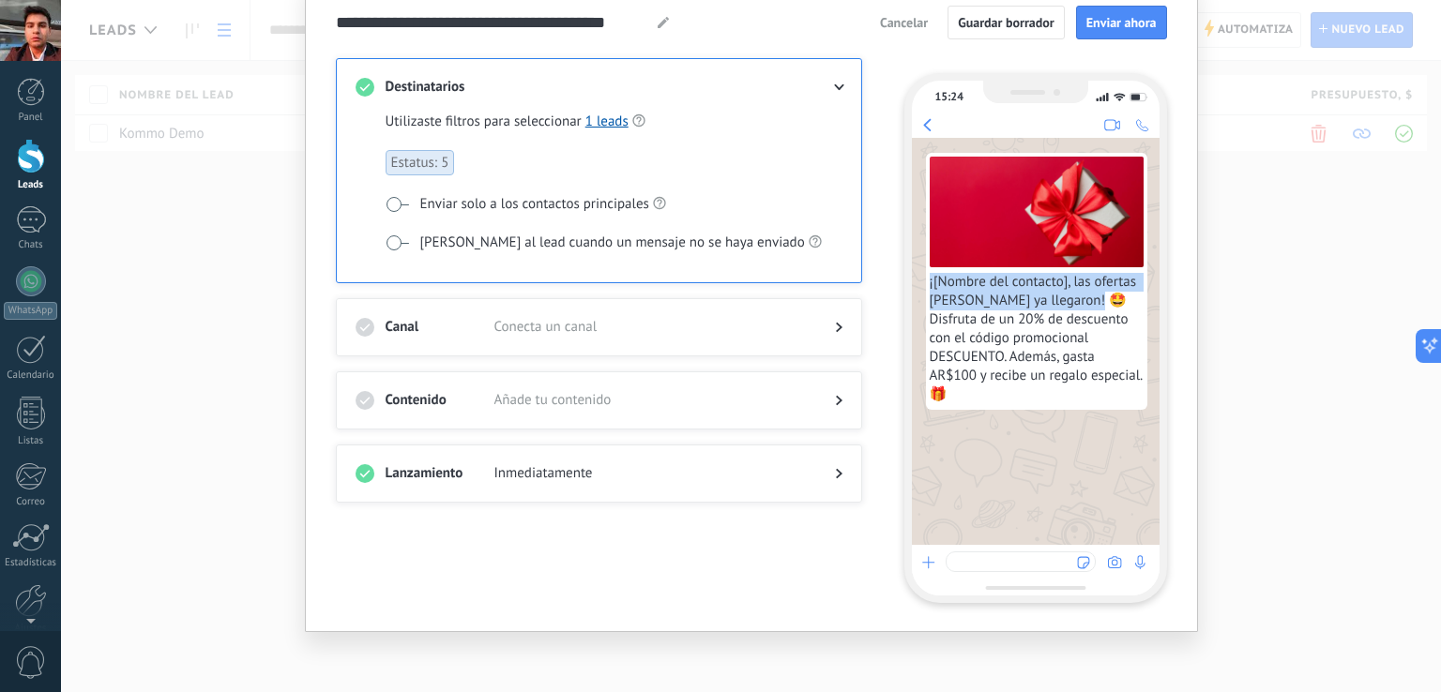
click at [1059, 283] on span "¡[Nombre del contacto], las ofertas [PERSON_NAME] ya llegaron! 🤩 Disfruta de un…" at bounding box center [1037, 338] width 214 height 131
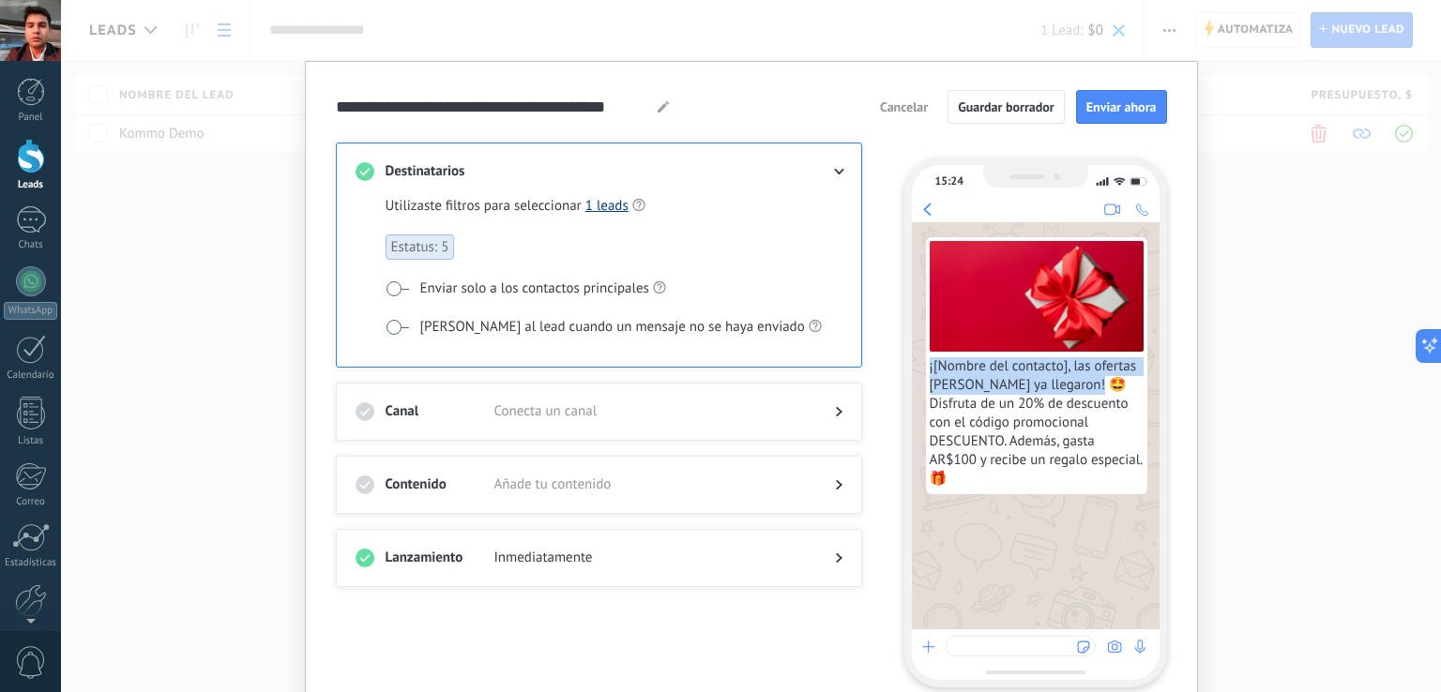
click at [613, 205] on link "1 leads" at bounding box center [606, 206] width 43 height 18
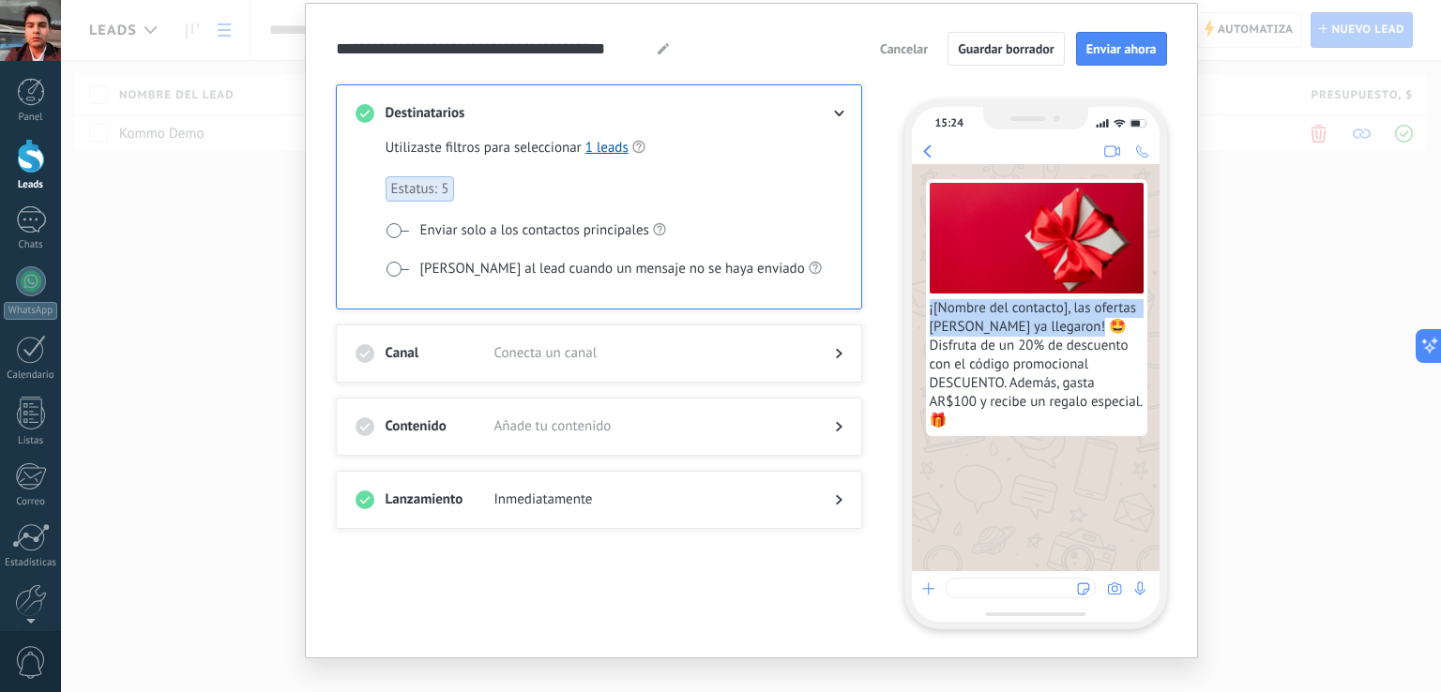
scroll to position [3, 0]
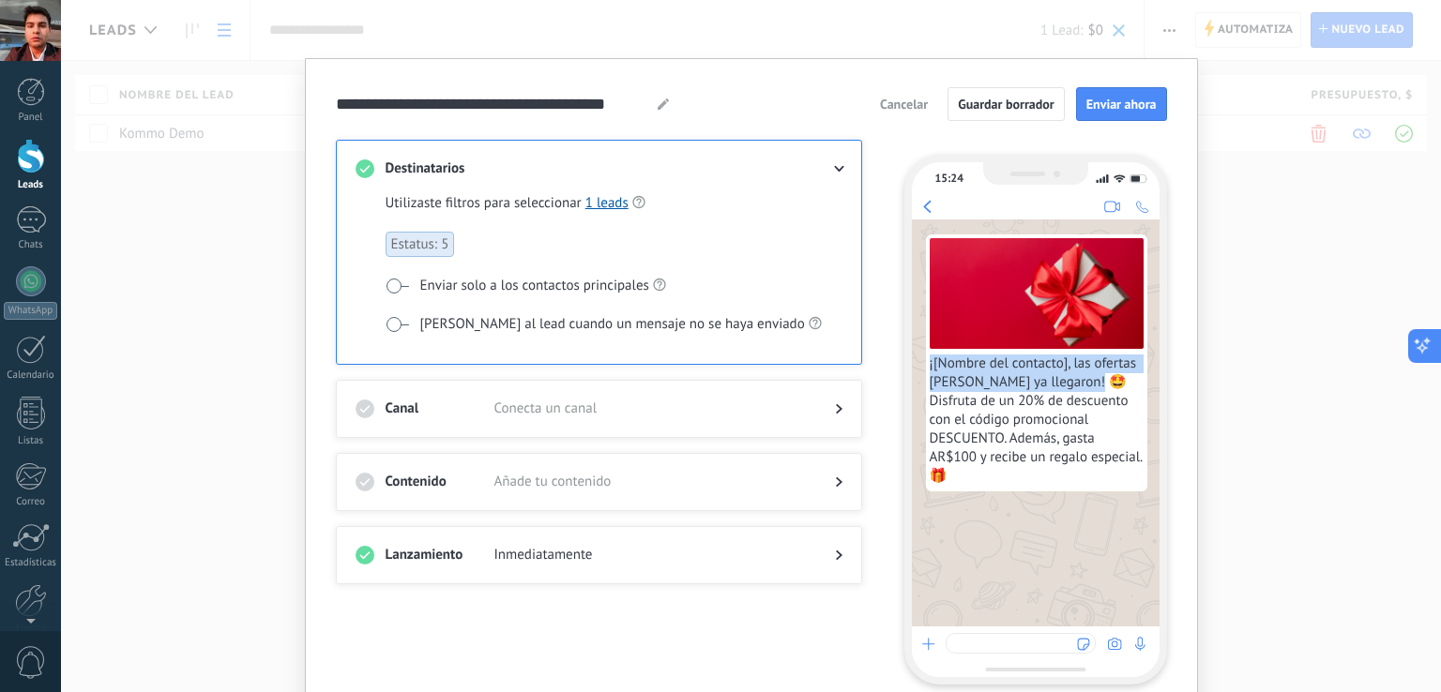
click at [1423, 340] on icon at bounding box center [1423, 347] width 20 height 20
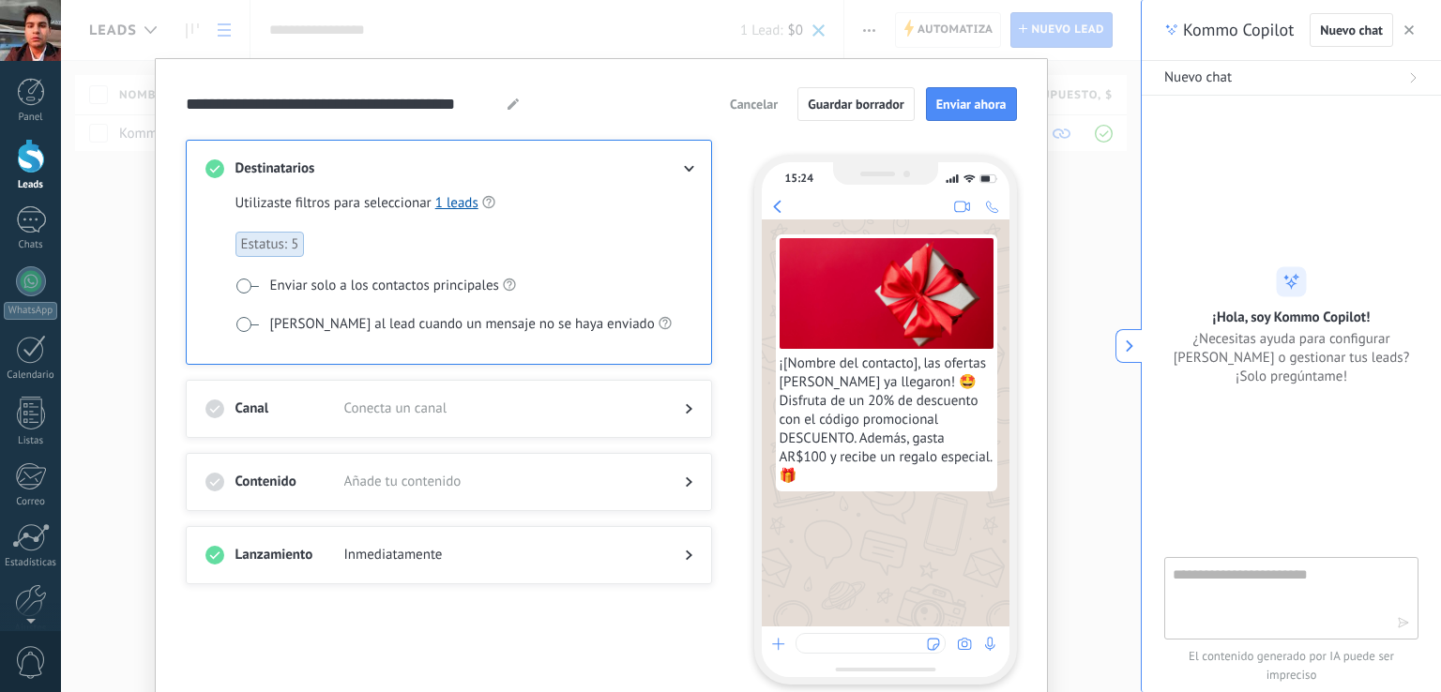
click at [691, 170] on div "Destinatarios Utilizaste filtros para seleccionar 1 leads Estatus: 5 Enviar sol…" at bounding box center [449, 252] width 526 height 225
click at [683, 166] on icon at bounding box center [688, 169] width 11 height 7
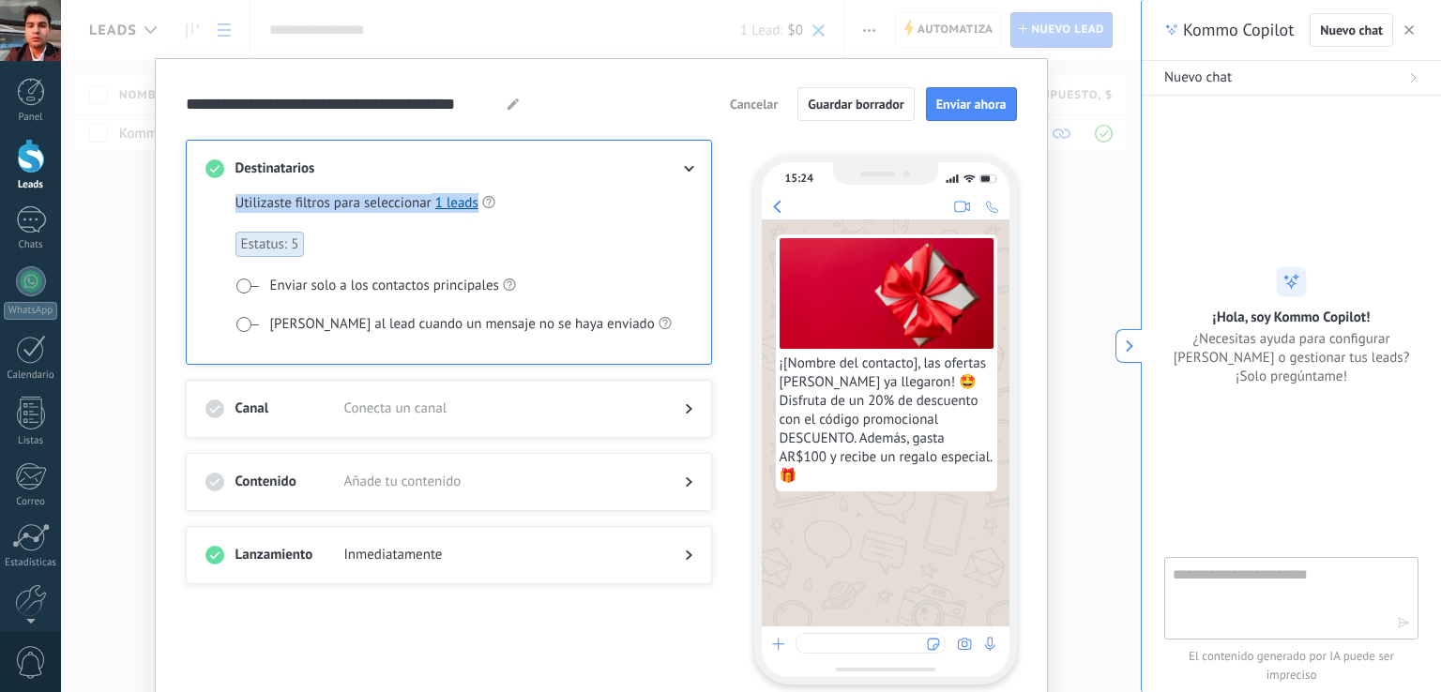
click at [683, 166] on icon at bounding box center [688, 169] width 11 height 7
click at [417, 104] on input "**********" at bounding box center [344, 104] width 317 height 22
click at [426, 102] on input "**********" at bounding box center [344, 104] width 317 height 22
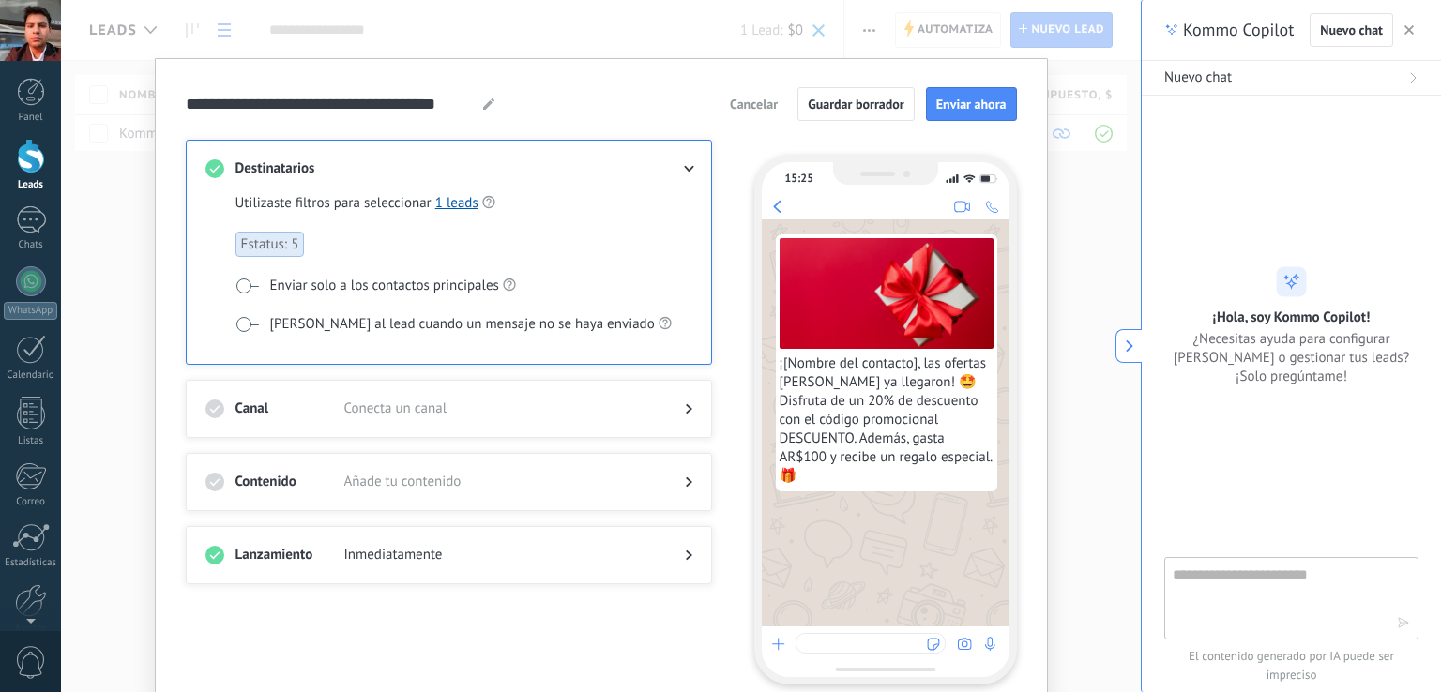
click at [487, 101] on use at bounding box center [488, 104] width 11 height 11
click at [442, 106] on input "**********" at bounding box center [340, 104] width 308 height 22
type input "**********"
click at [478, 102] on input "**********" at bounding box center [340, 104] width 308 height 22
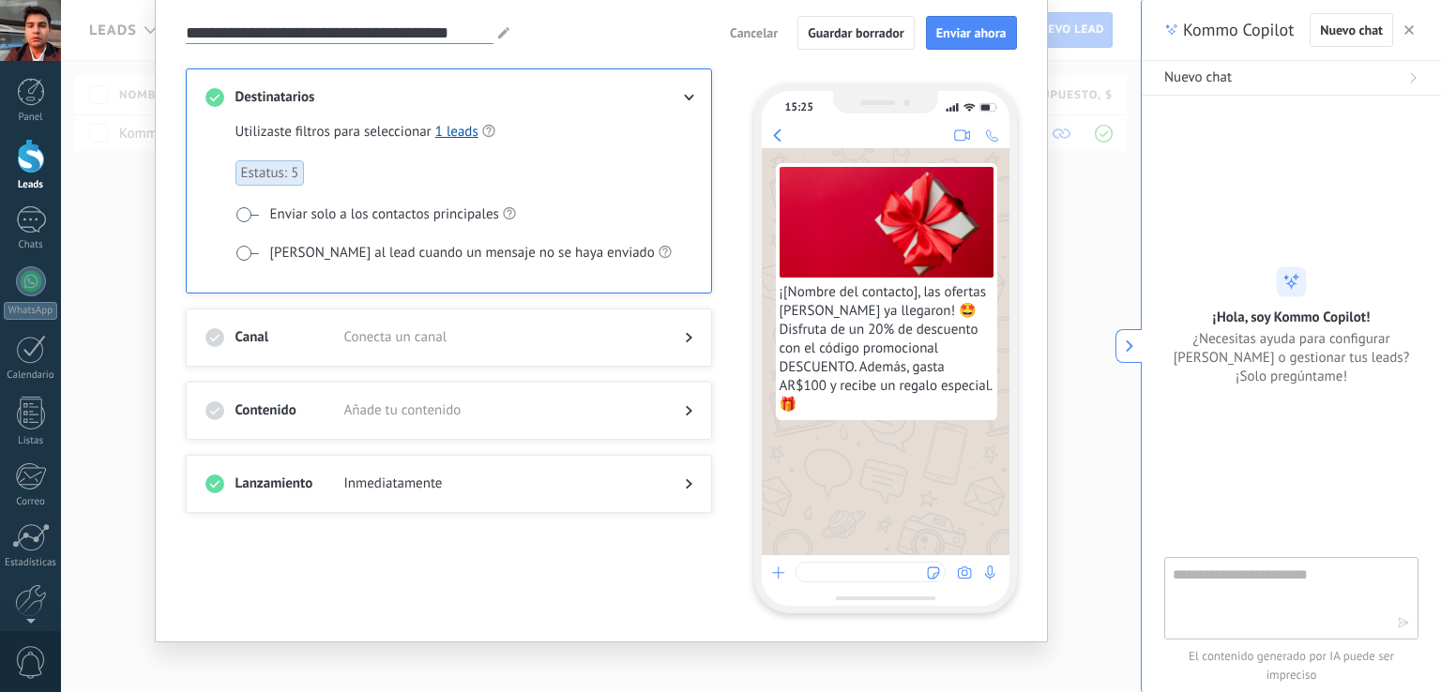
scroll to position [85, 0]
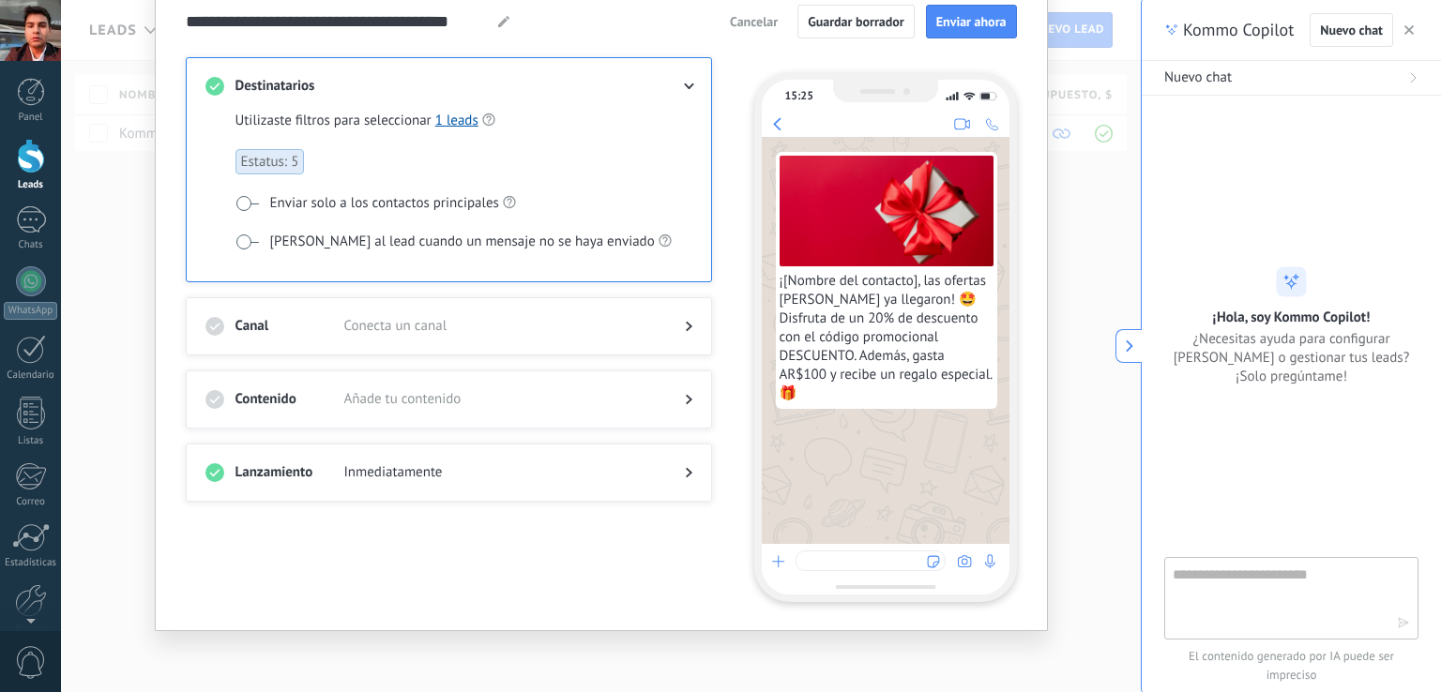
click at [688, 321] on icon at bounding box center [689, 326] width 7 height 11
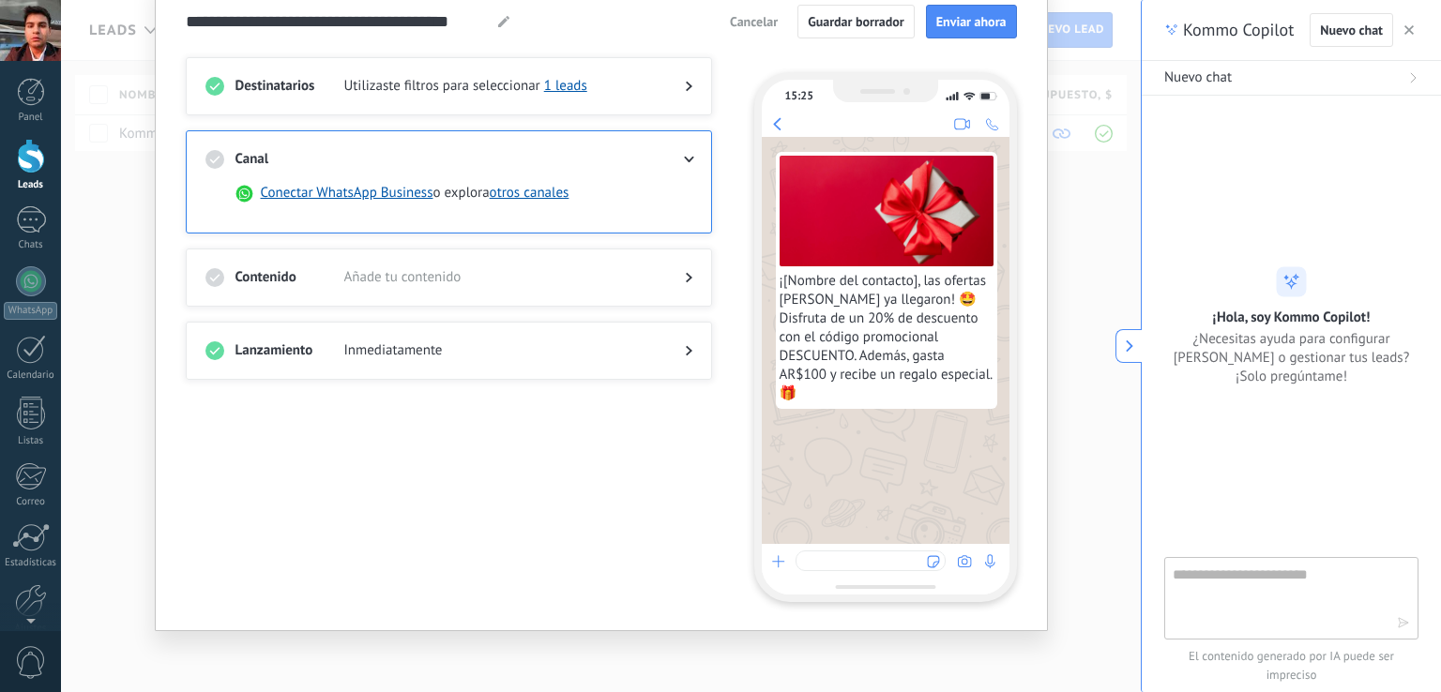
click at [677, 167] on div at bounding box center [674, 159] width 38 height 19
click at [683, 154] on div at bounding box center [674, 159] width 38 height 19
click at [686, 160] on use at bounding box center [689, 160] width 10 height 7
click at [212, 159] on use at bounding box center [214, 159] width 19 height 19
click at [680, 275] on div at bounding box center [674, 277] width 38 height 19
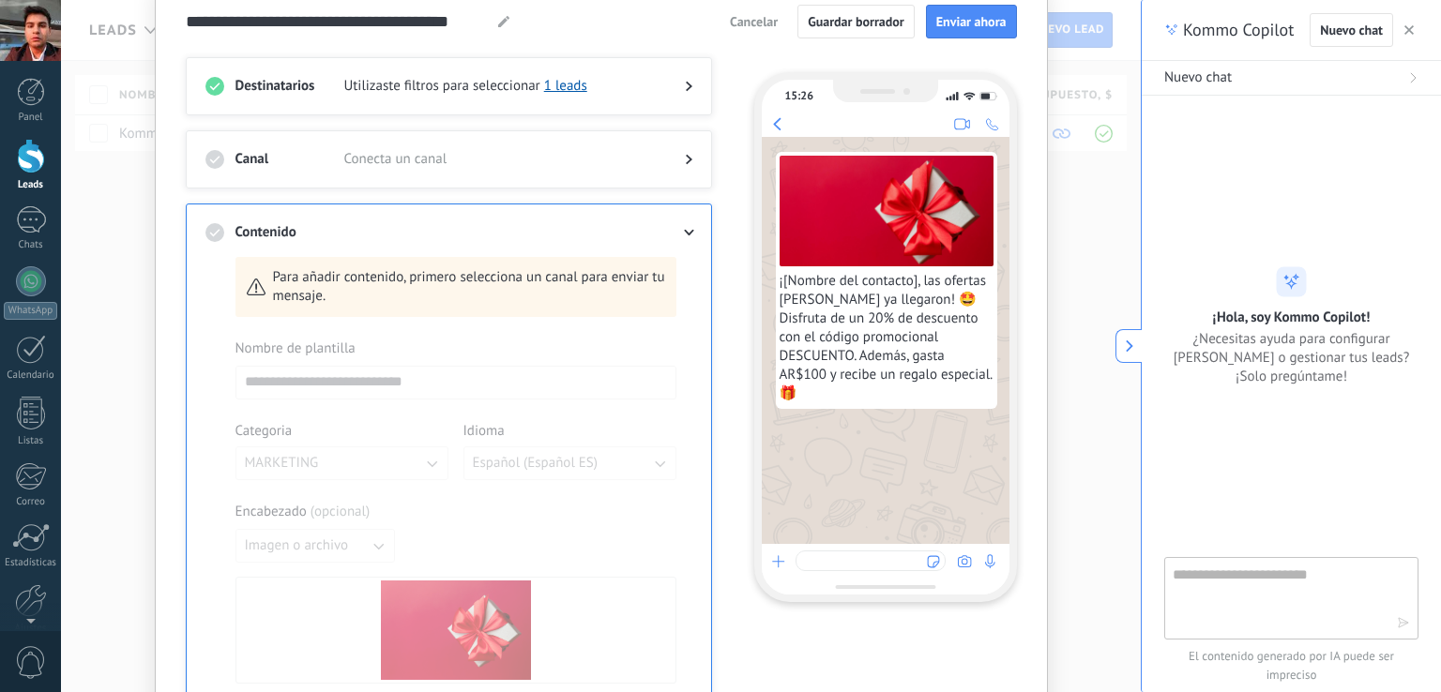
scroll to position [248, 0]
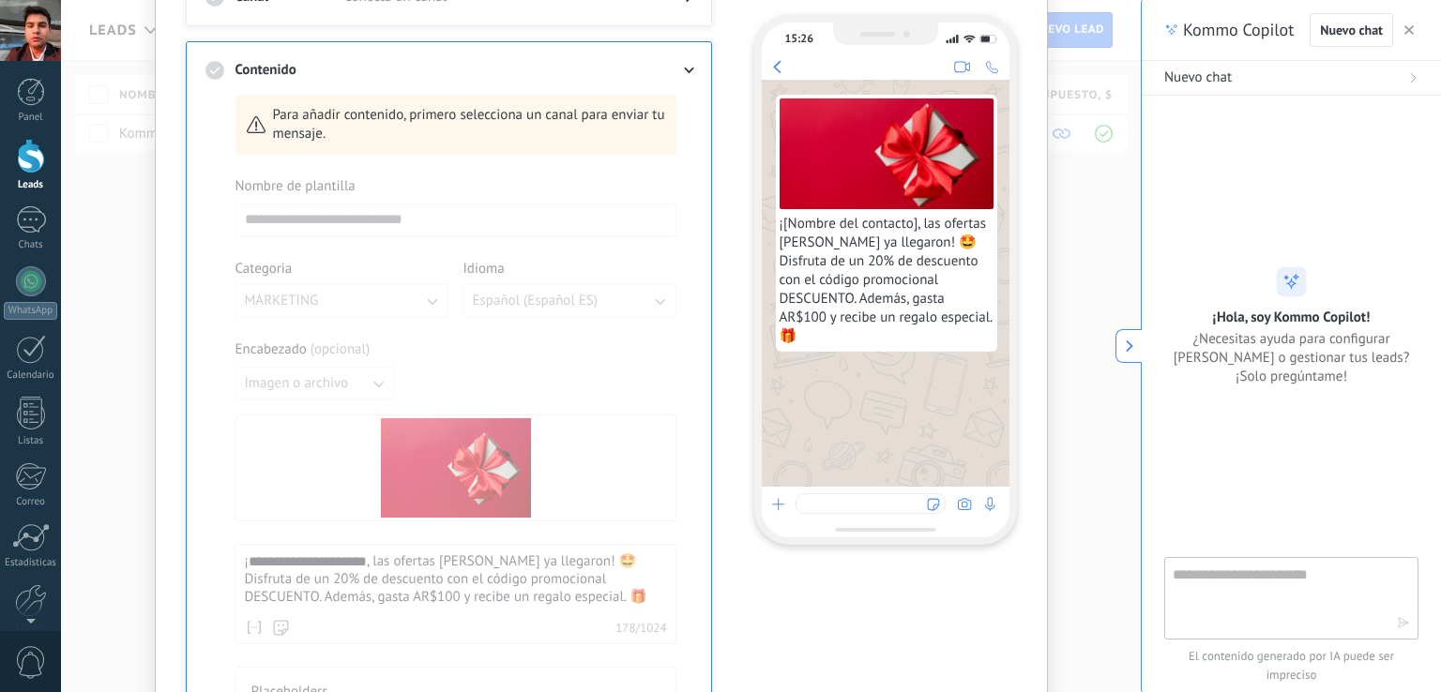
click at [295, 119] on span "Para añadir contenido, primero selecciona un canal para enviar tu mensaje." at bounding box center [469, 125] width 392 height 38
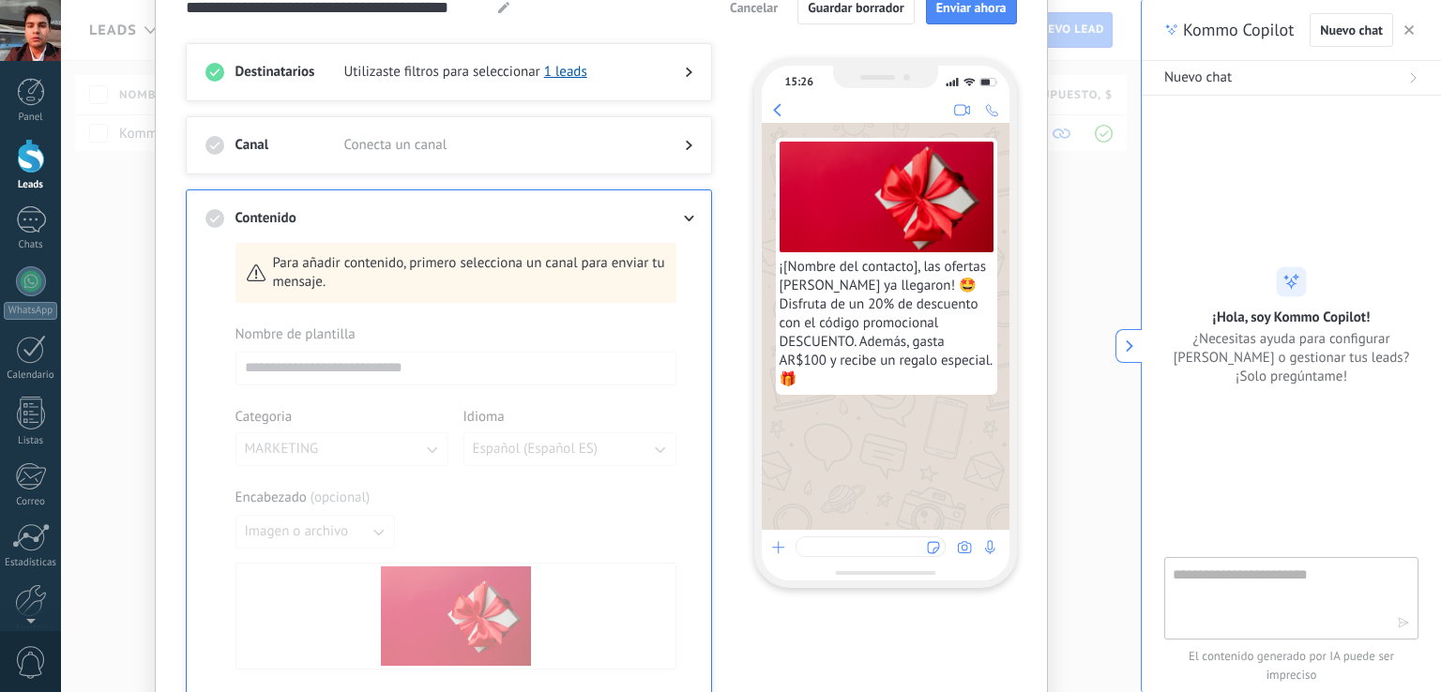
scroll to position [0, 0]
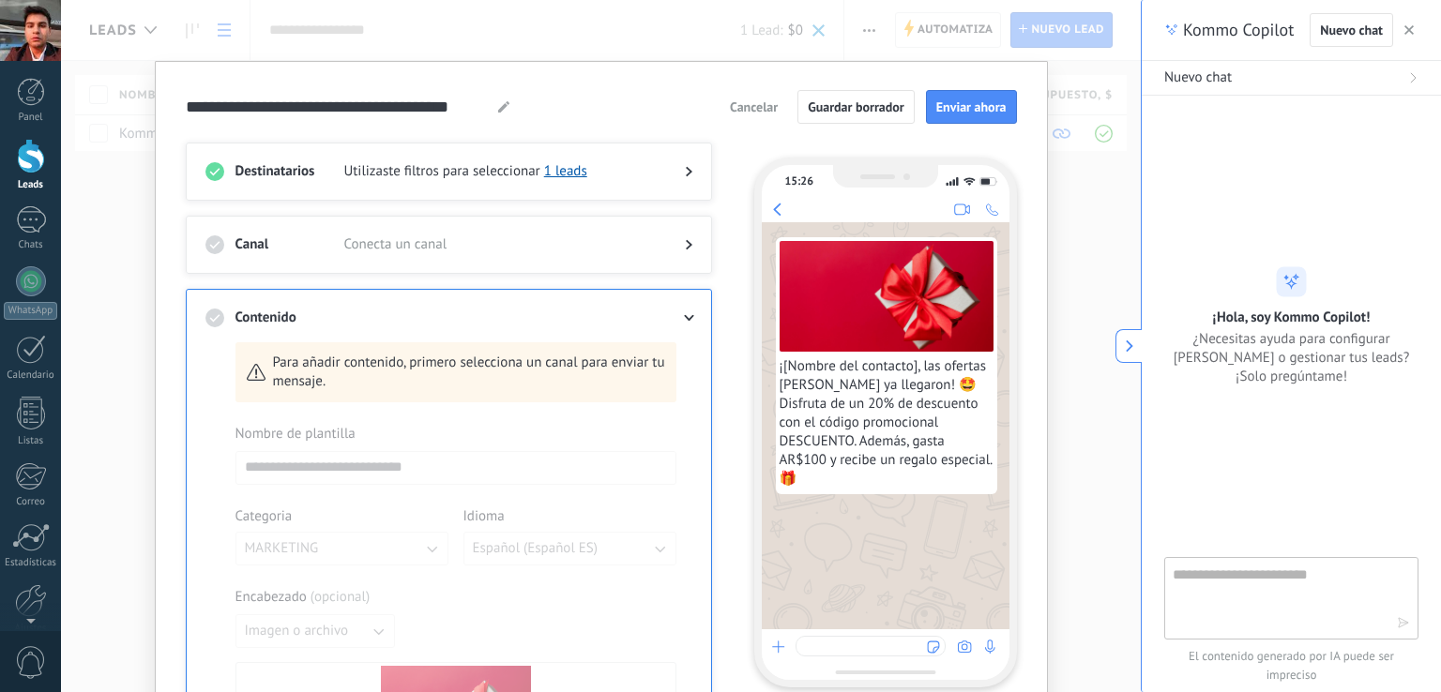
click at [676, 235] on div at bounding box center [674, 244] width 38 height 19
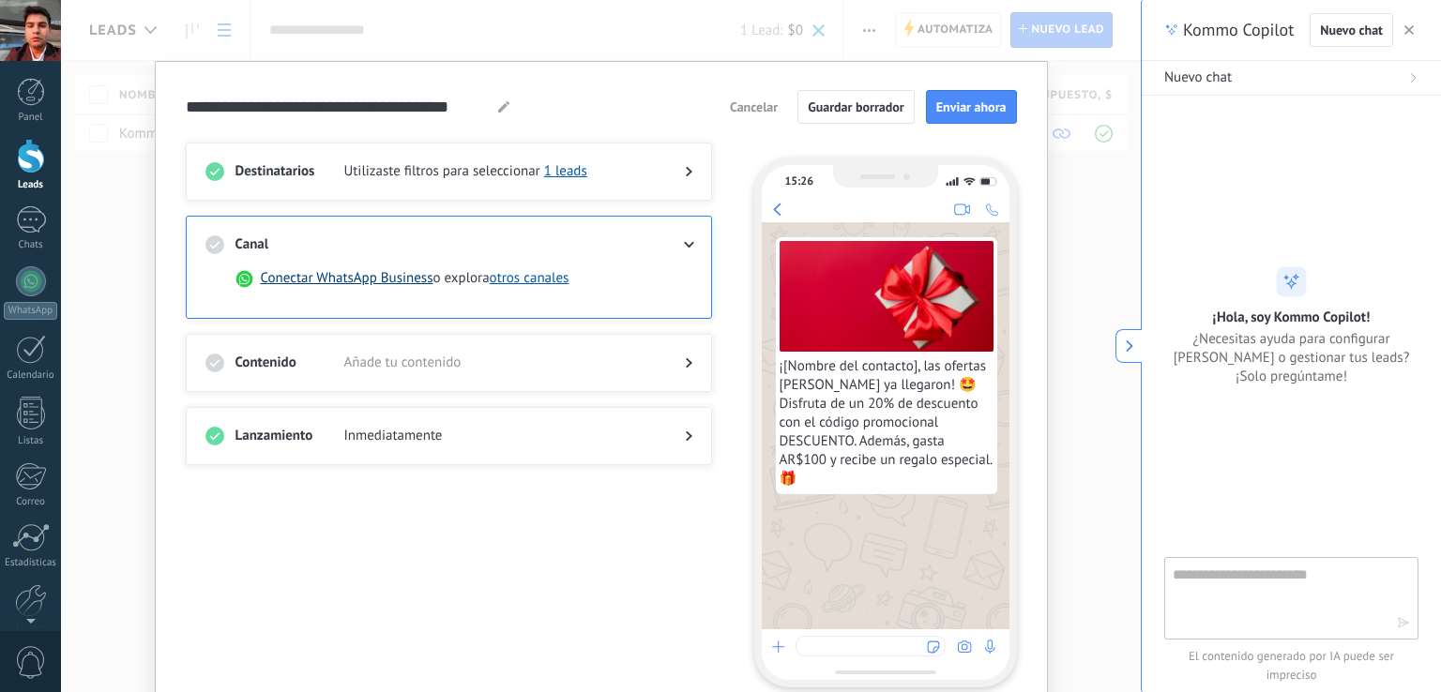
click at [385, 279] on button "Conectar WhatsApp Business" at bounding box center [347, 278] width 173 height 19
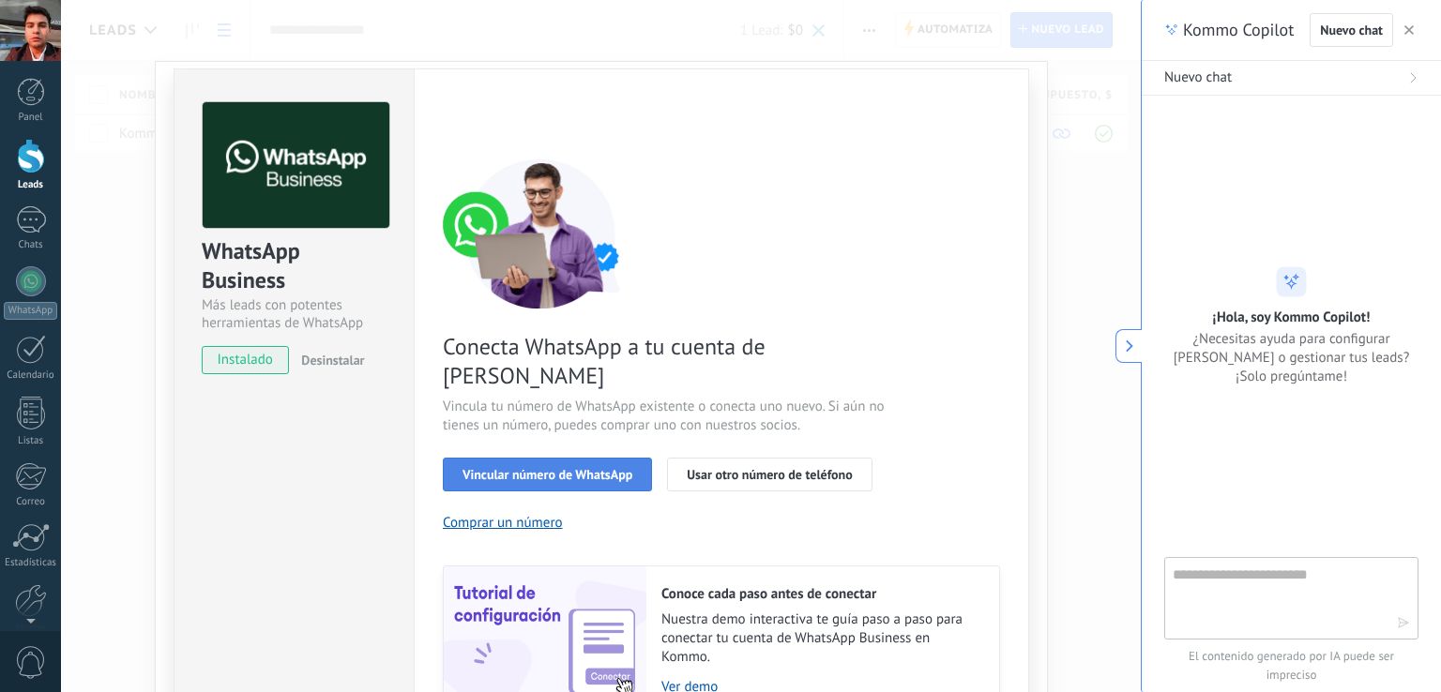
click at [623, 458] on button "Vincular número de WhatsApp" at bounding box center [547, 475] width 209 height 34
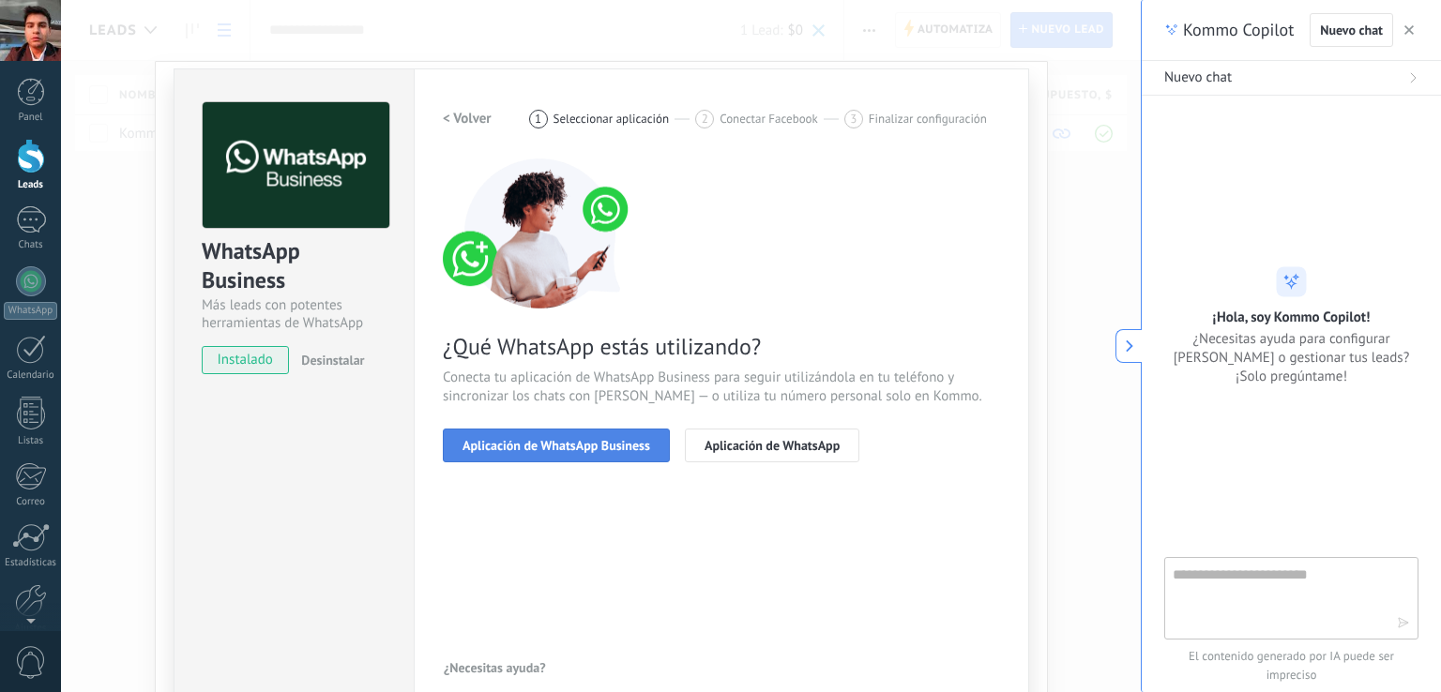
click at [621, 439] on span "Aplicación de WhatsApp Business" at bounding box center [556, 445] width 188 height 13
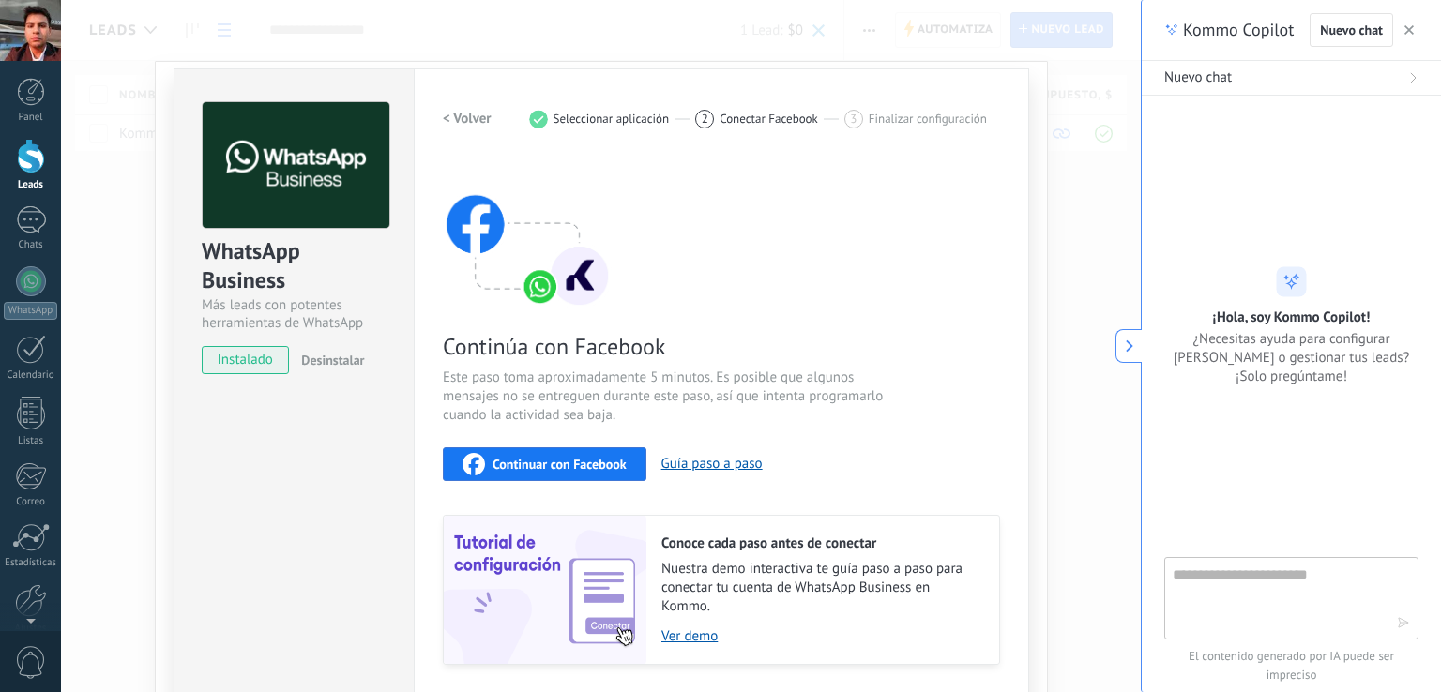
click at [598, 466] on span "Continuar con Facebook" at bounding box center [560, 464] width 134 height 13
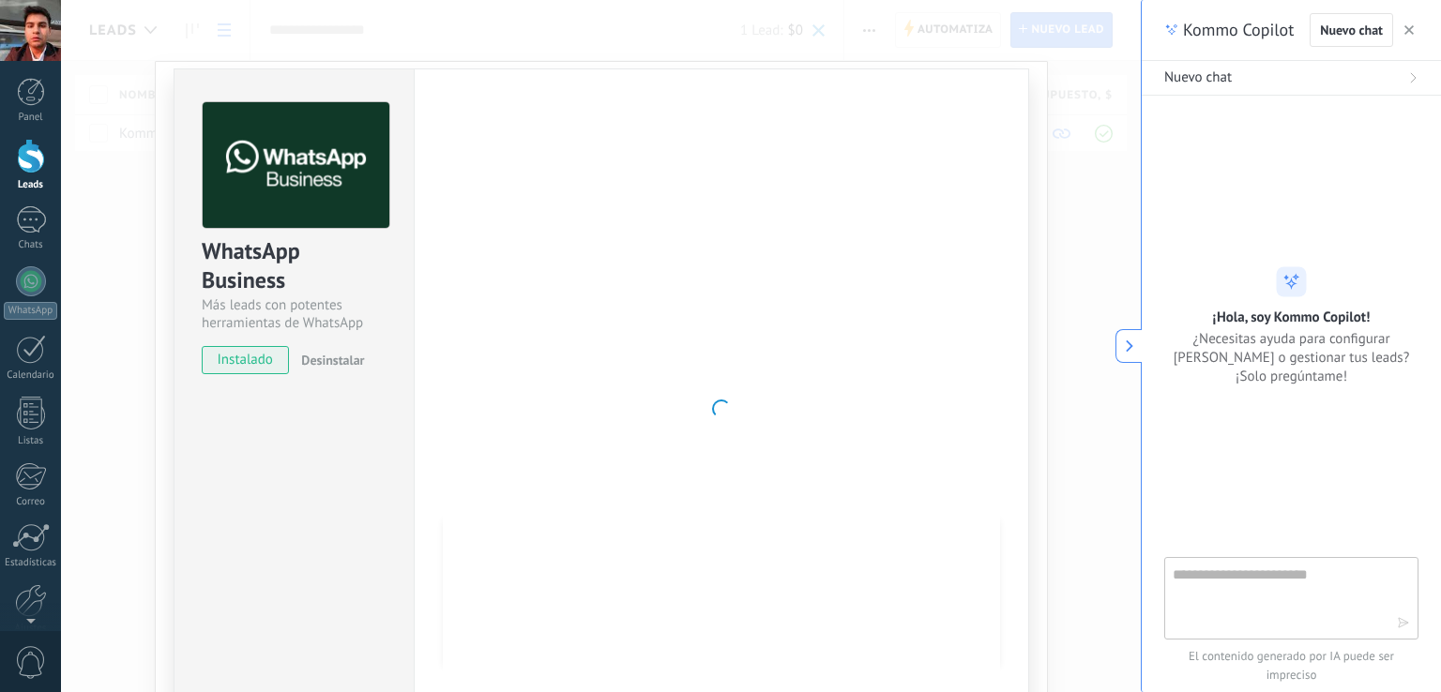
click at [1412, 73] on icon at bounding box center [1412, 77] width 11 height 11
click at [1409, 27] on icon "button" at bounding box center [1408, 29] width 9 height 9
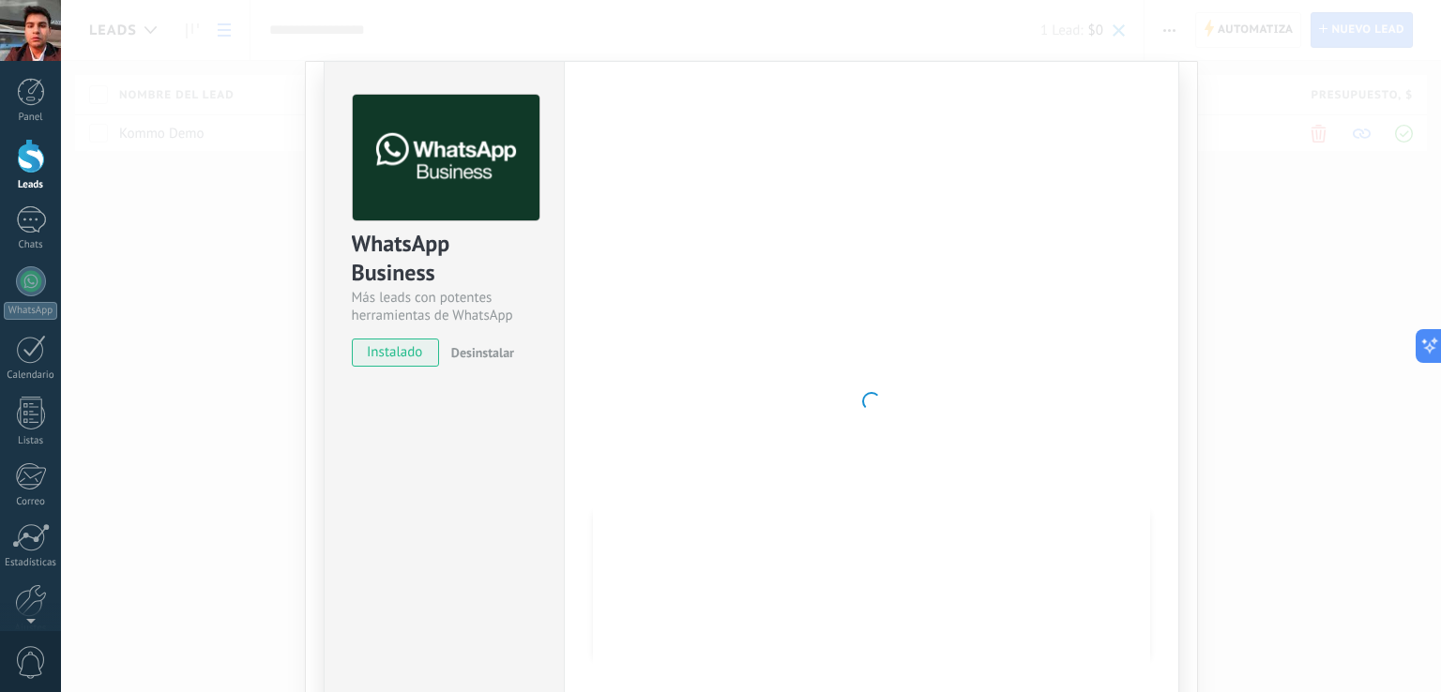
click at [394, 446] on div "WhatsApp Business Más leads con potentes herramientas de WhatsApp instalado Des…" at bounding box center [444, 401] width 240 height 681
click at [17, 100] on div at bounding box center [31, 92] width 28 height 28
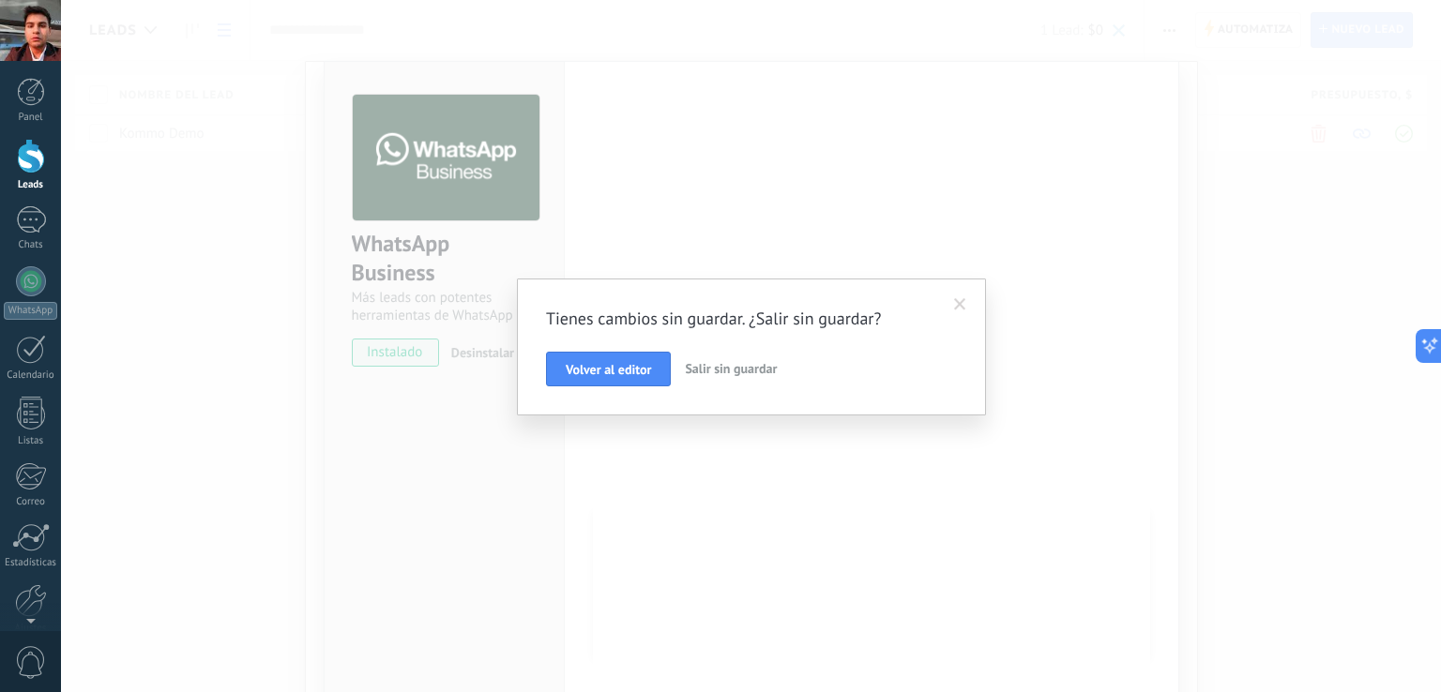
click at [169, 320] on div "Tienes cambios sin guardar. ¿Salir sin guardar? Volver al editor Salir sin guar…" at bounding box center [751, 346] width 1380 height 692
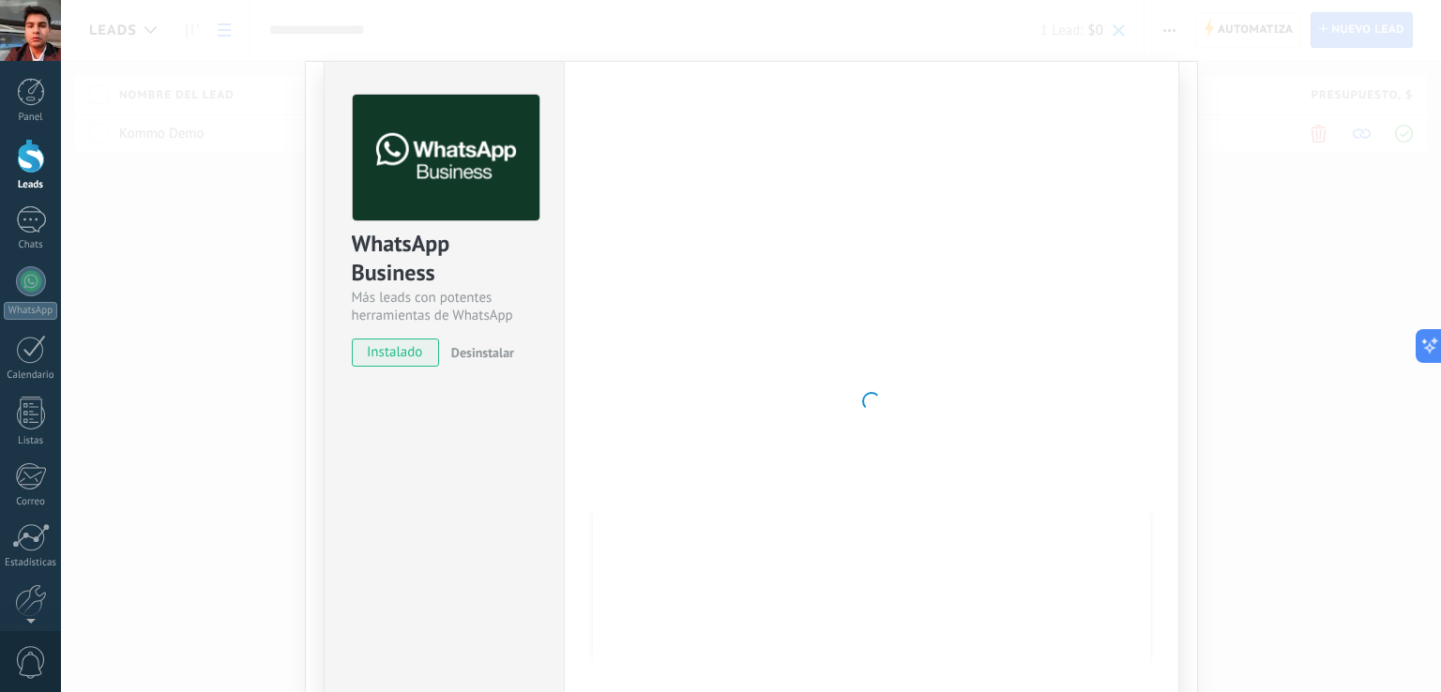
click at [25, 160] on div at bounding box center [31, 156] width 28 height 35
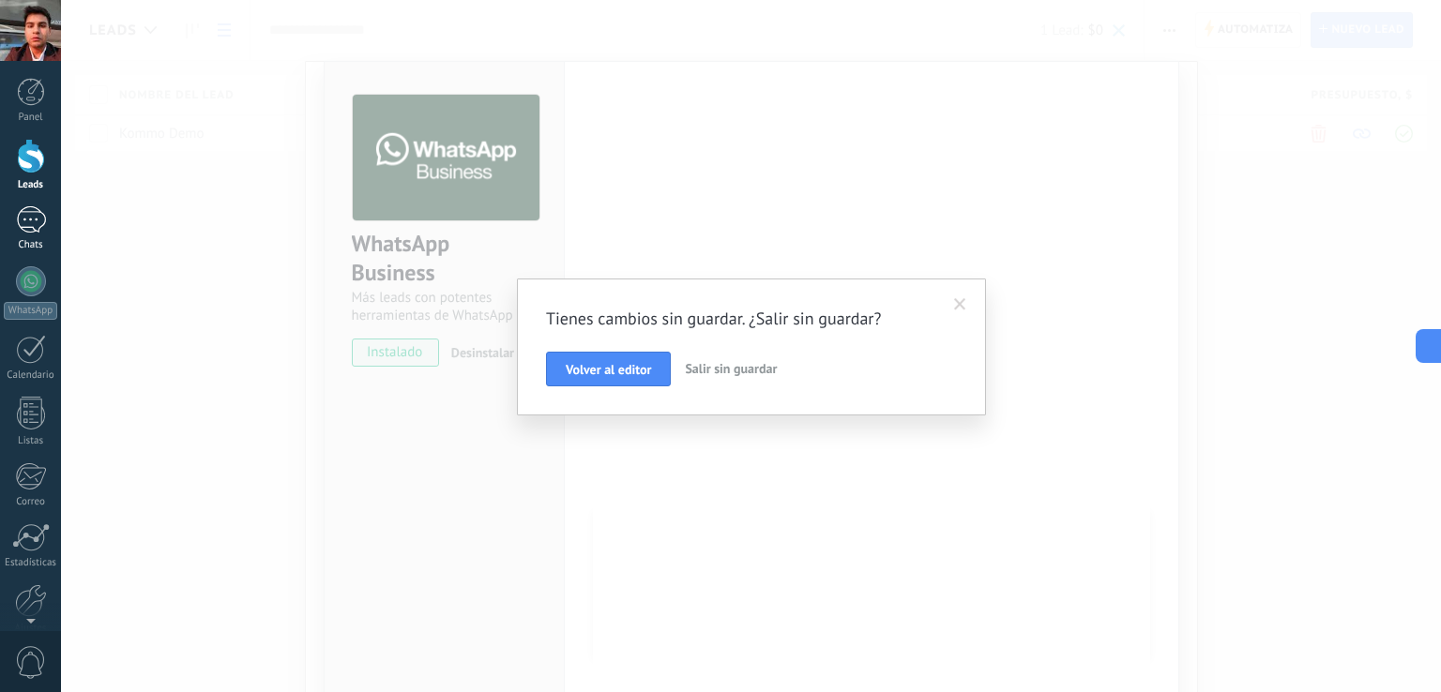
click at [22, 219] on div at bounding box center [31, 219] width 30 height 27
click at [961, 305] on span at bounding box center [960, 304] width 12 height 13
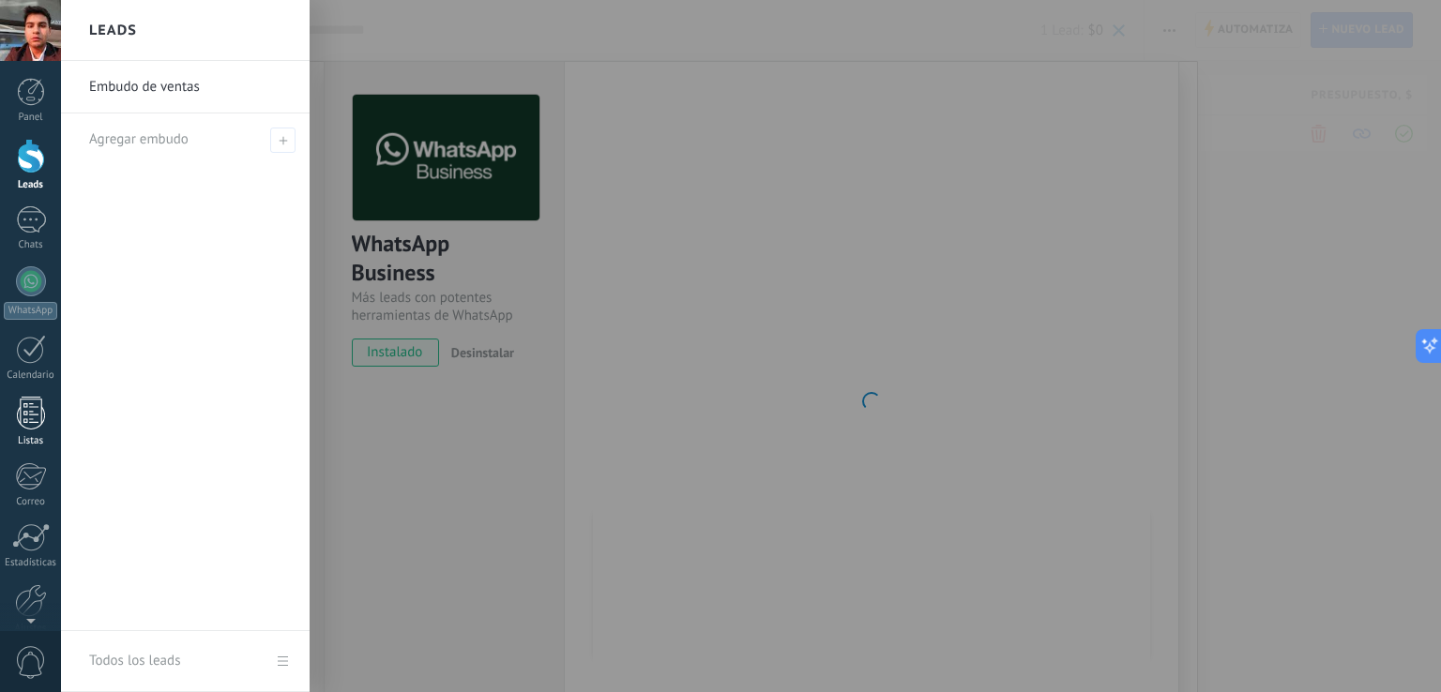
click at [31, 417] on div at bounding box center [31, 413] width 28 height 33
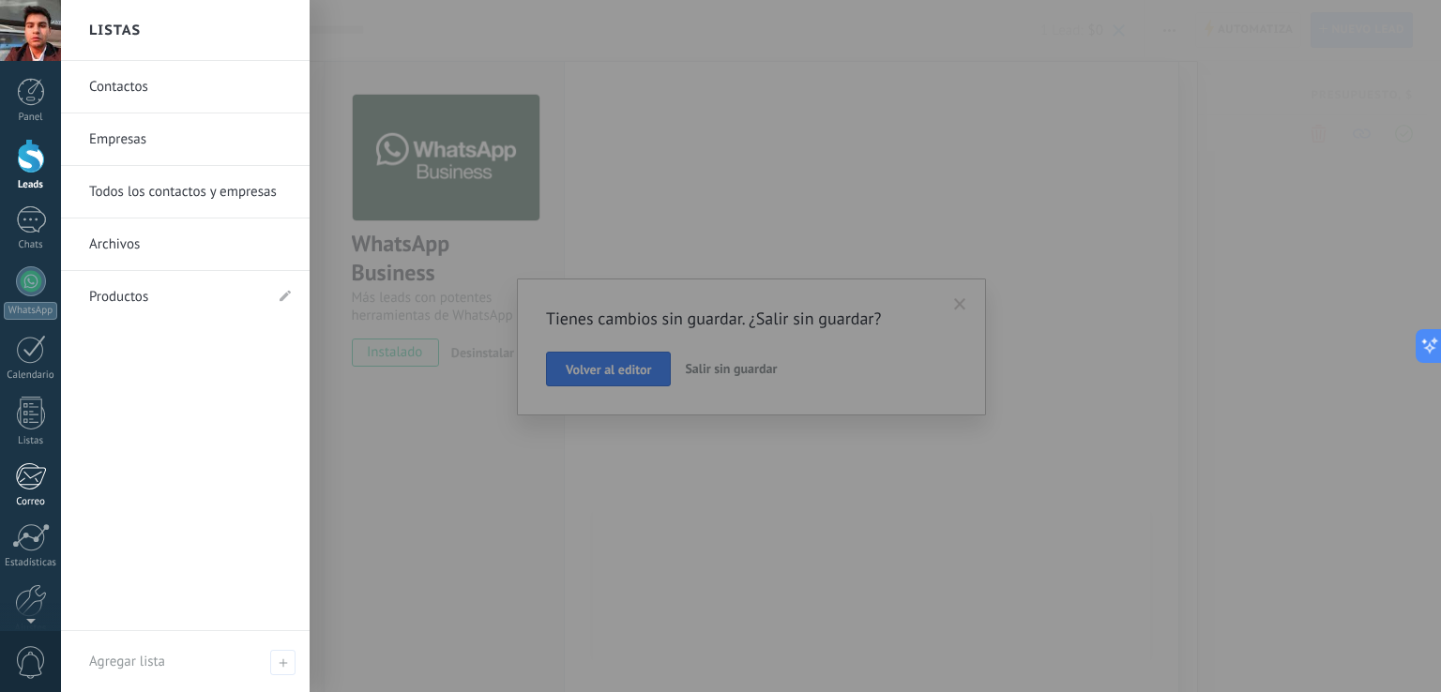
click at [34, 476] on div at bounding box center [30, 476] width 31 height 28
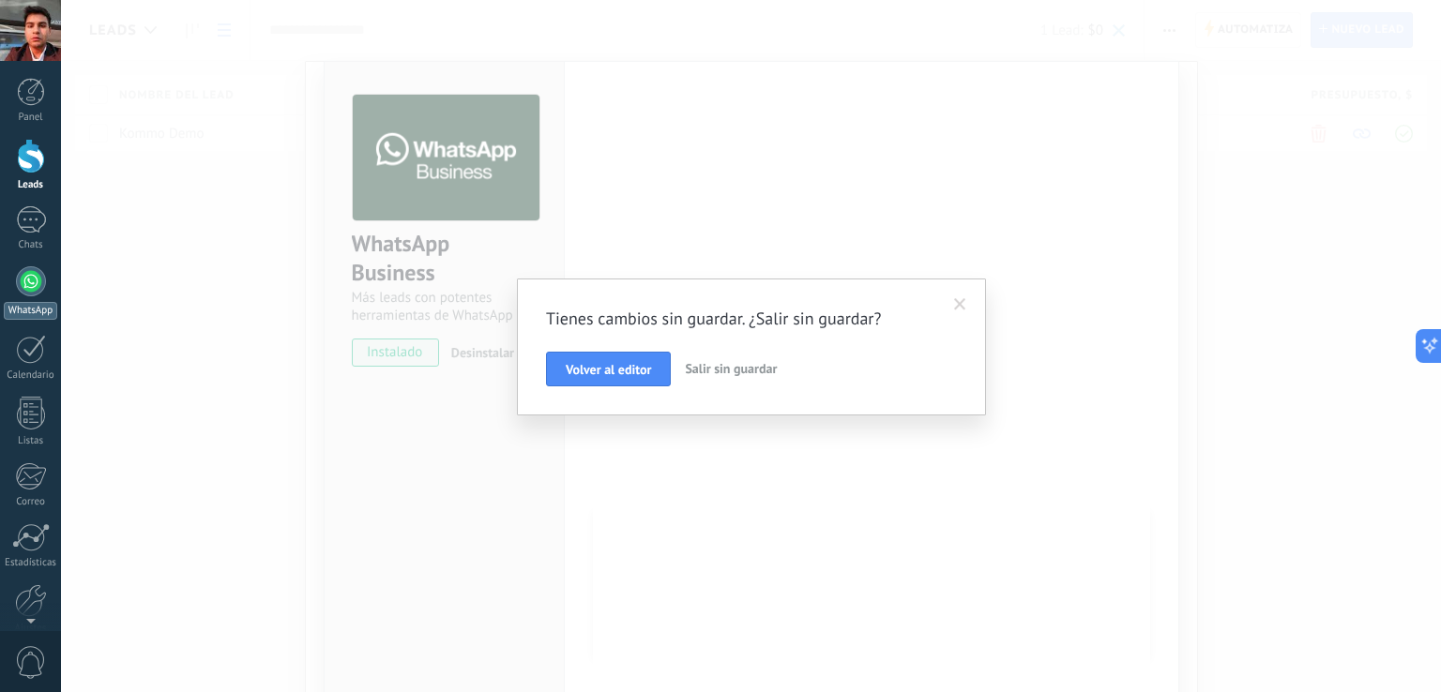
click at [33, 276] on div at bounding box center [31, 281] width 30 height 30
click at [30, 361] on div at bounding box center [31, 349] width 30 height 29
click at [26, 215] on div at bounding box center [31, 219] width 30 height 27
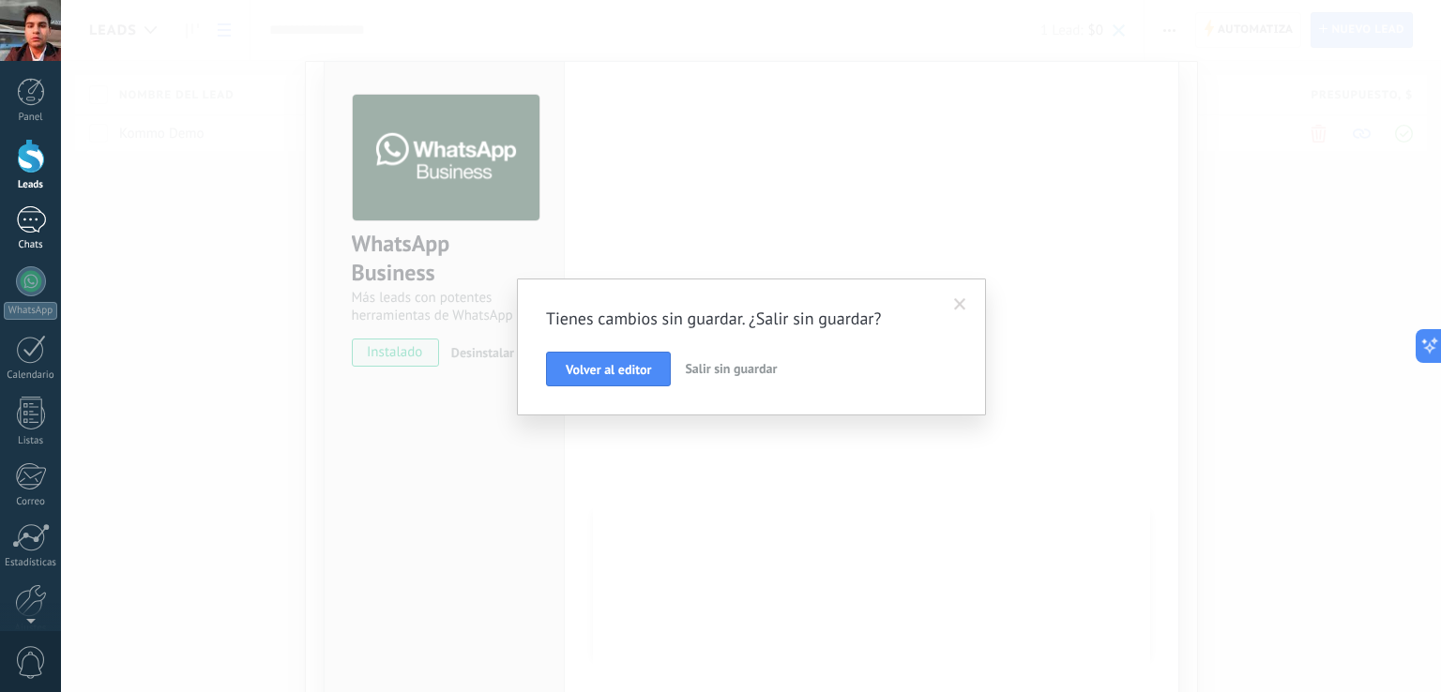
click at [26, 215] on div at bounding box center [31, 219] width 30 height 27
click at [30, 92] on div at bounding box center [31, 92] width 28 height 28
click at [30, 91] on div at bounding box center [31, 92] width 28 height 28
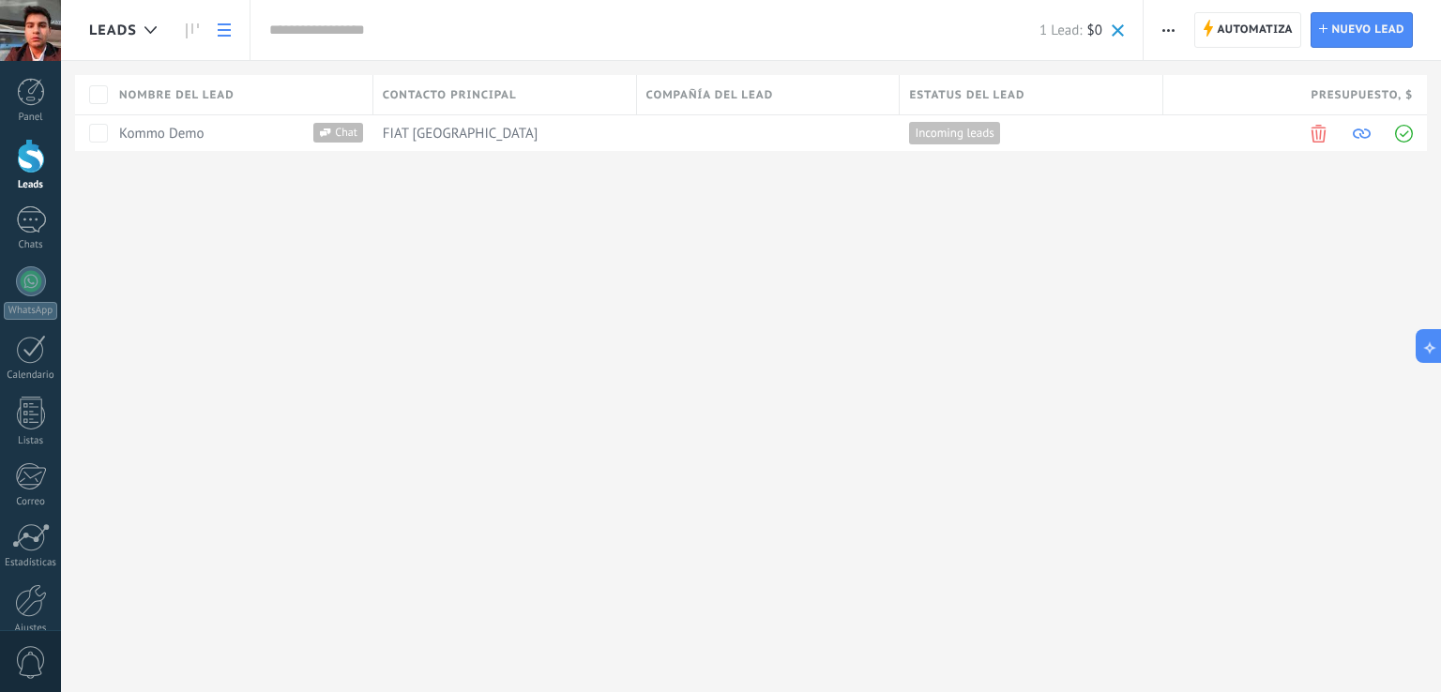
click at [765, 96] on span "Compañía del lead" at bounding box center [710, 95] width 128 height 18
click at [148, 24] on div at bounding box center [150, 30] width 31 height 37
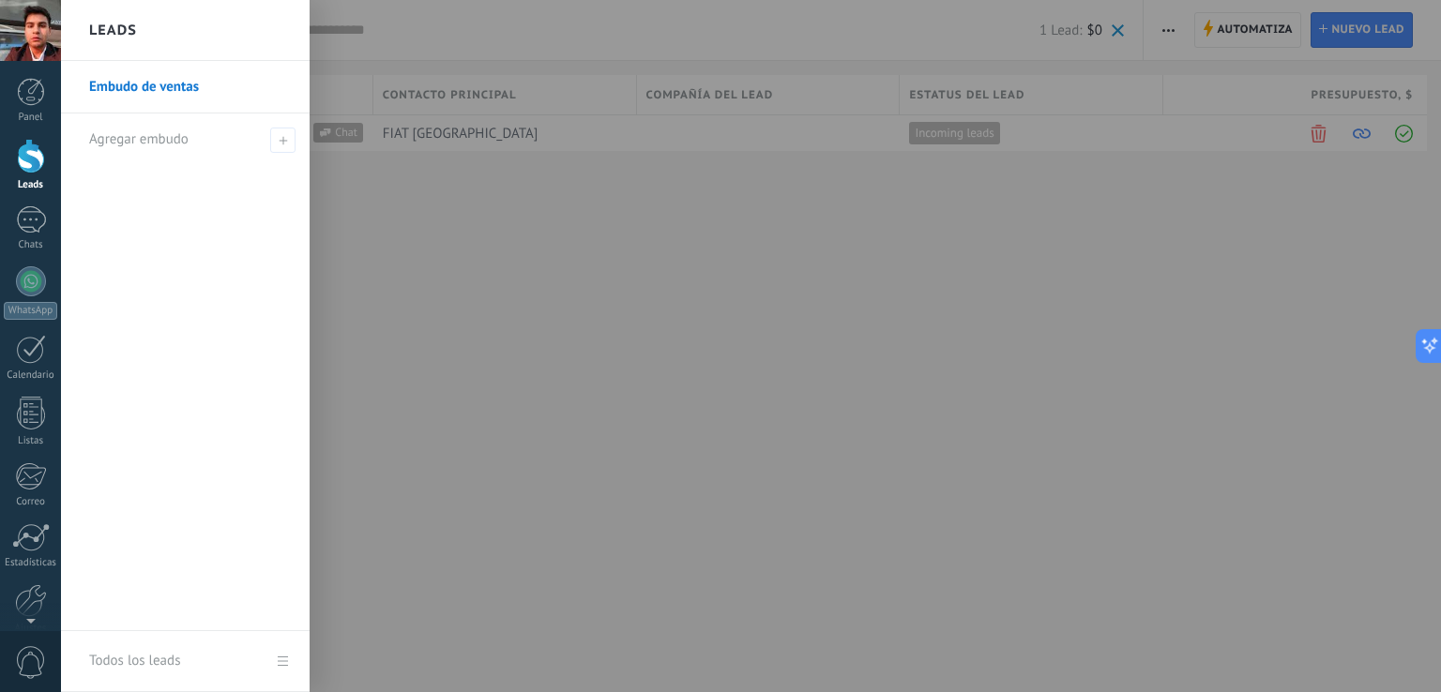
click at [148, 24] on div "Leads" at bounding box center [185, 30] width 249 height 61
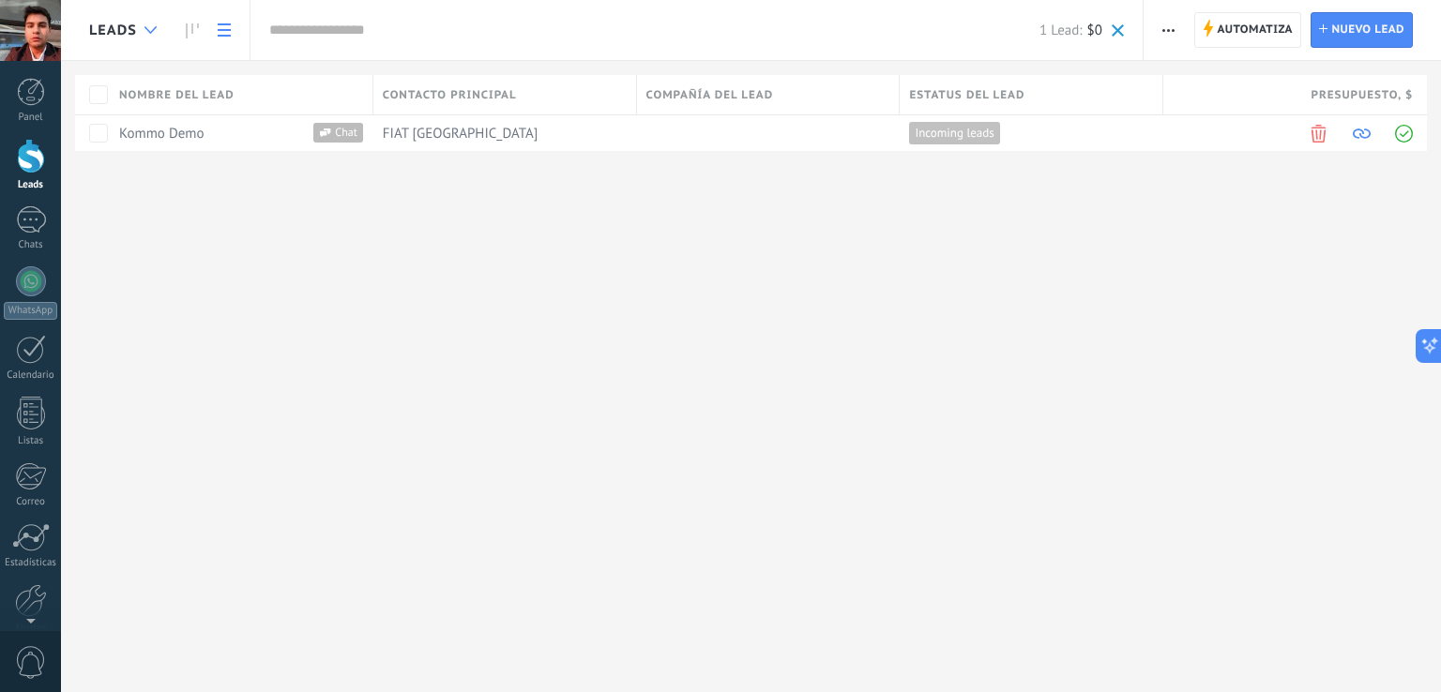
click at [148, 24] on div at bounding box center [150, 30] width 31 height 37
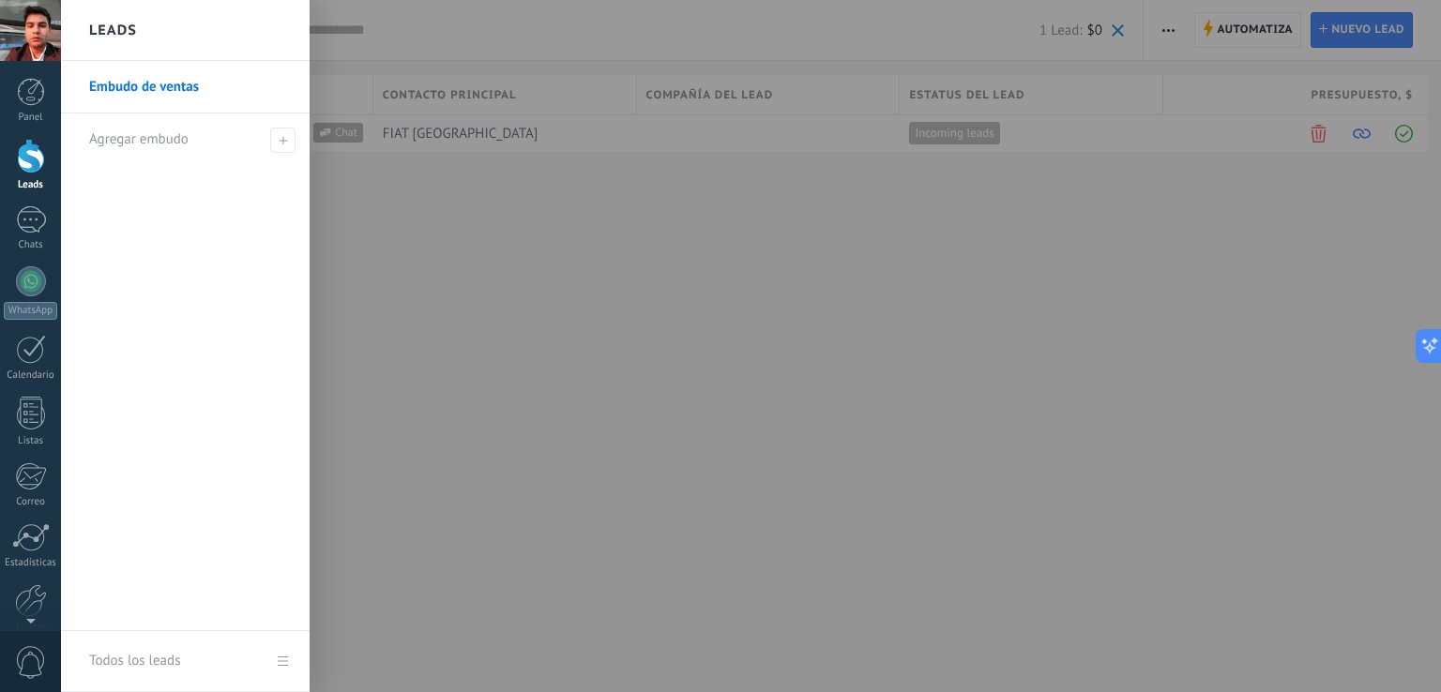
click at [148, 24] on div "Leads" at bounding box center [185, 30] width 249 height 61
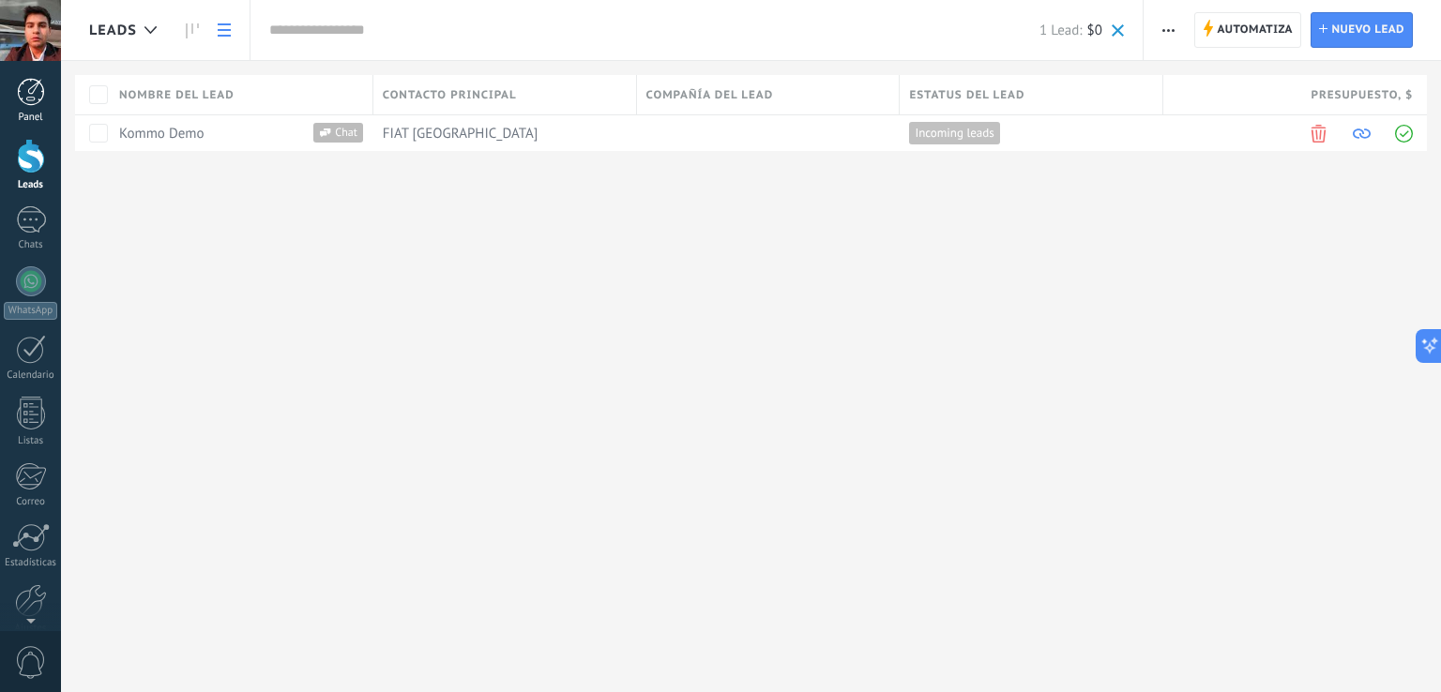
click at [31, 88] on div at bounding box center [31, 92] width 28 height 28
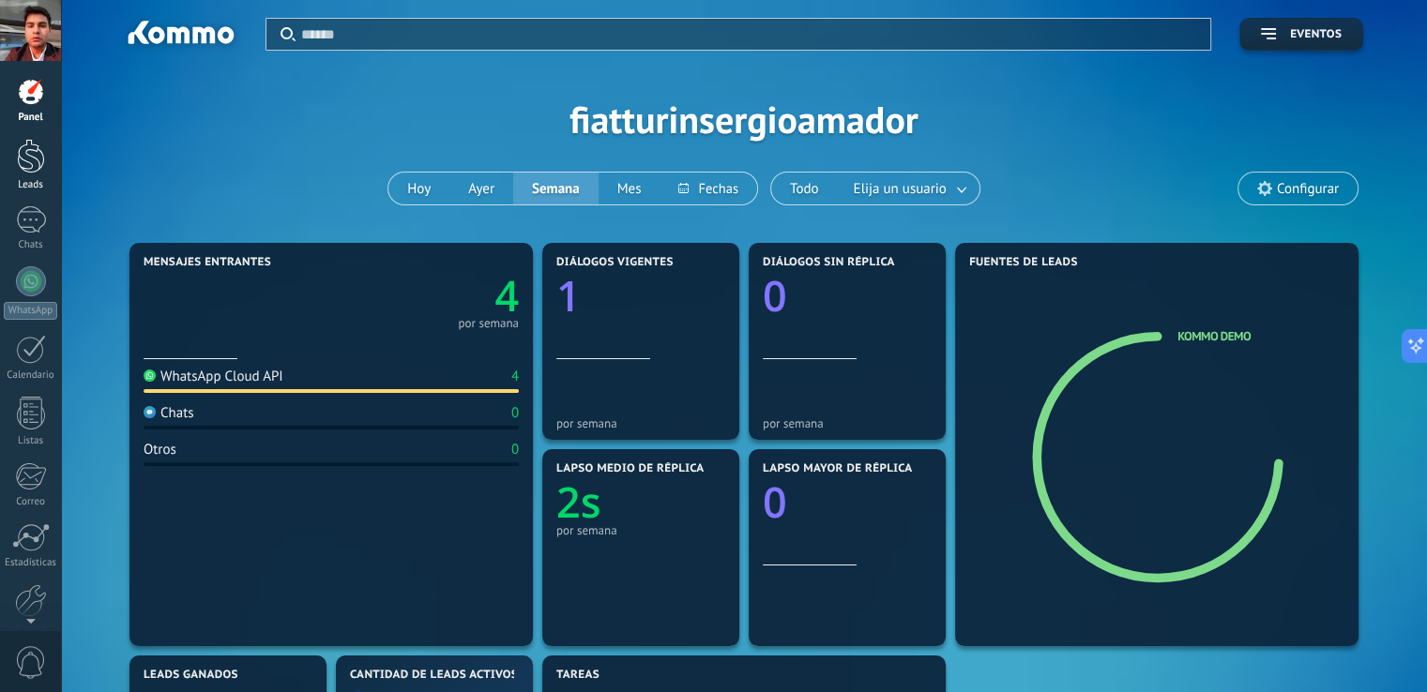
click at [30, 179] on div "Leads" at bounding box center [31, 185] width 54 height 12
